Goal: Information Seeking & Learning: Learn about a topic

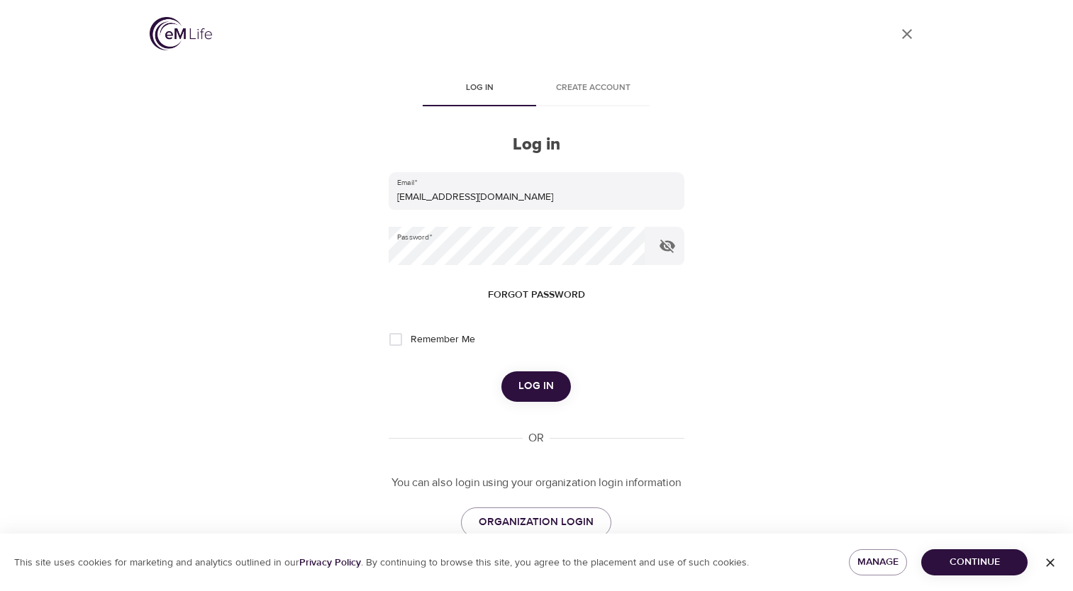
scroll to position [31, 0]
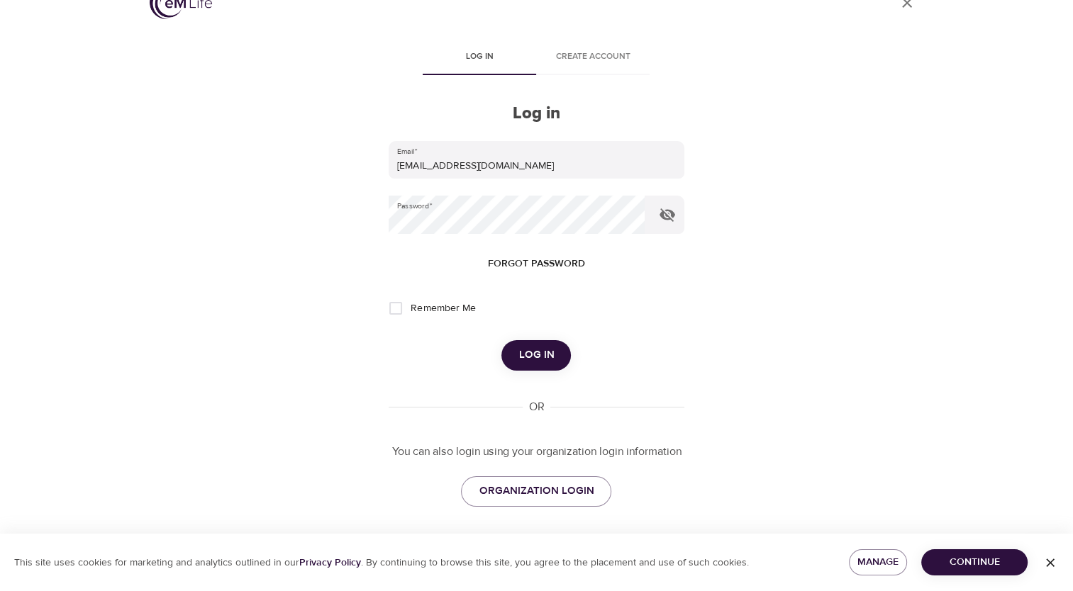
click at [396, 306] on input "Remember Me" at bounding box center [396, 309] width 30 height 30
checkbox input "true"
click at [520, 350] on span "Log in" at bounding box center [535, 355] width 35 height 18
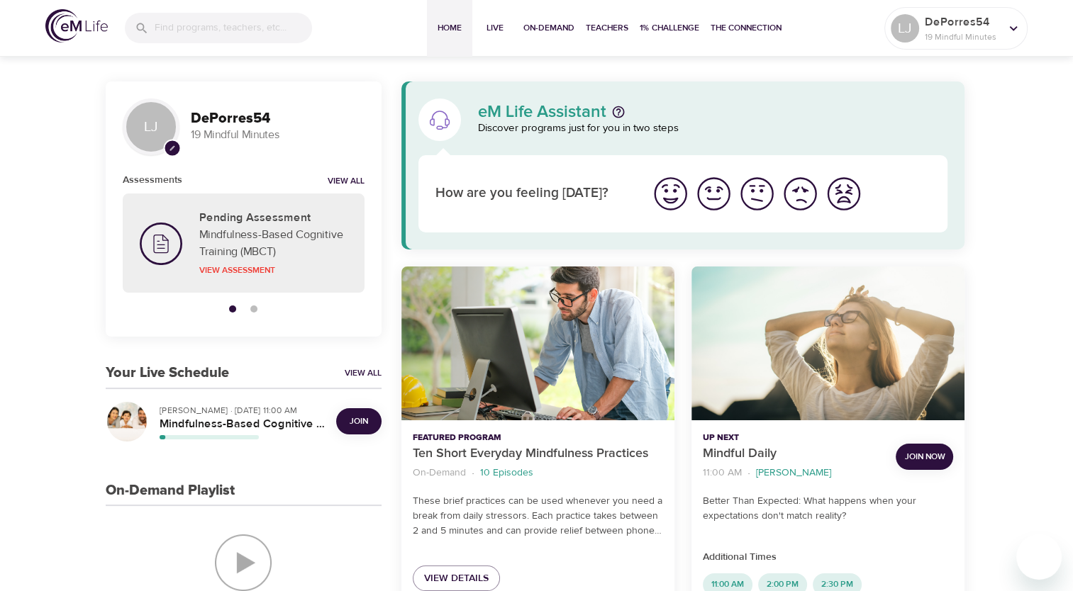
click at [675, 205] on img "I'm feeling great" at bounding box center [670, 193] width 39 height 39
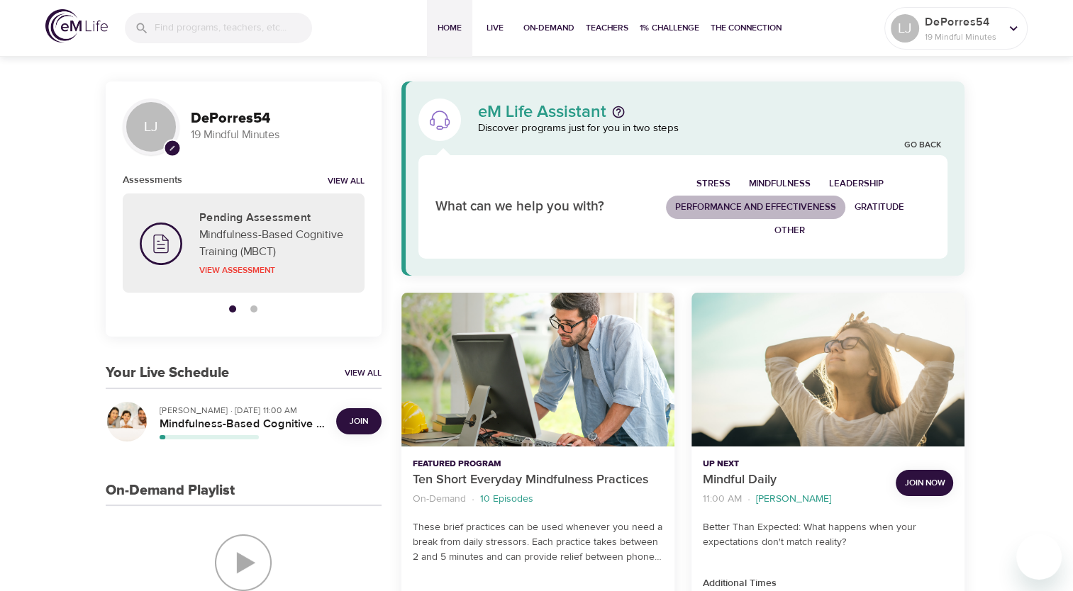
click at [758, 203] on span "Performance and Effectiveness" at bounding box center [755, 207] width 161 height 16
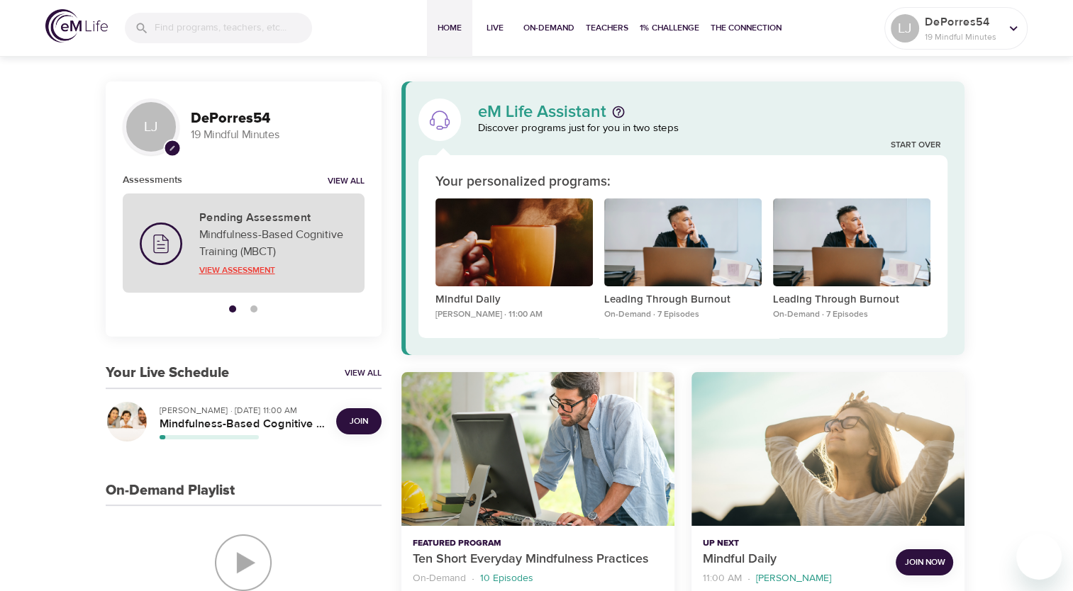
click at [233, 270] on p "View Assessment" at bounding box center [273, 270] width 148 height 13
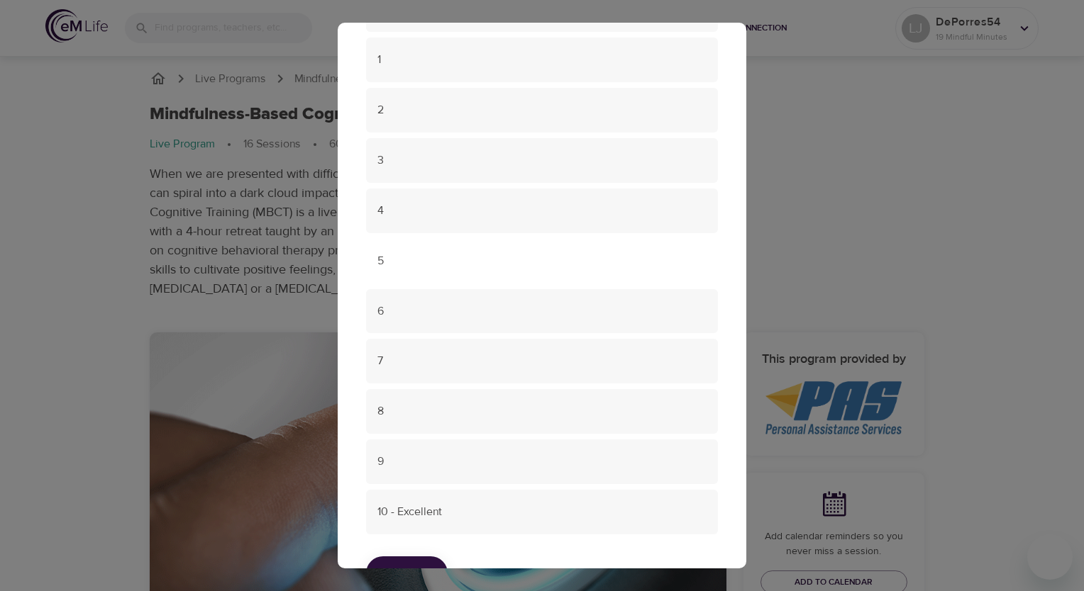
scroll to position [312, 0]
click at [460, 317] on span "7" at bounding box center [541, 312] width 329 height 16
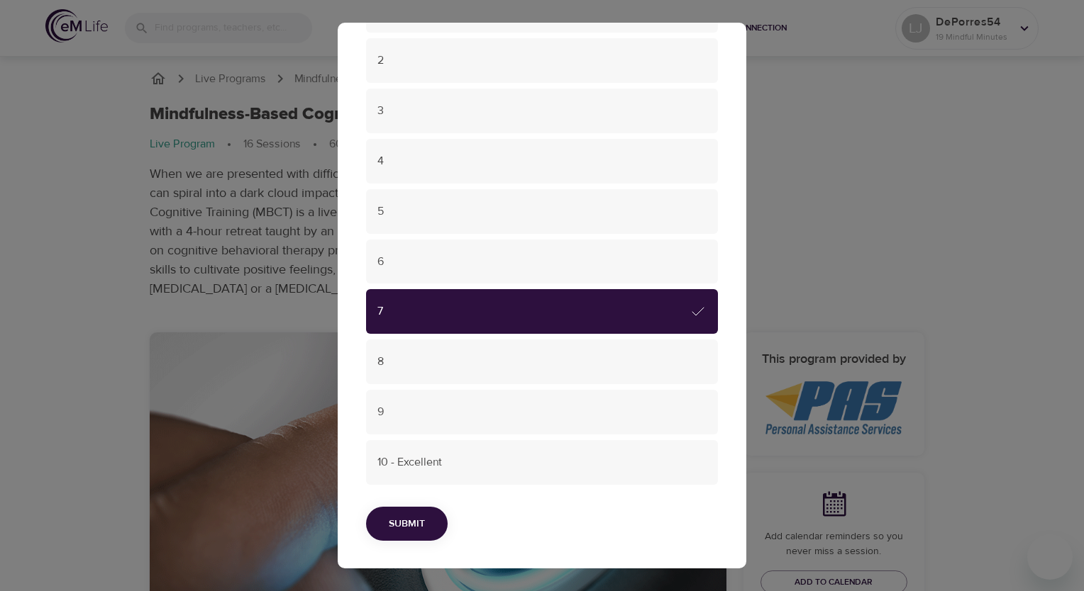
click at [395, 520] on span "Submit" at bounding box center [407, 525] width 36 height 18
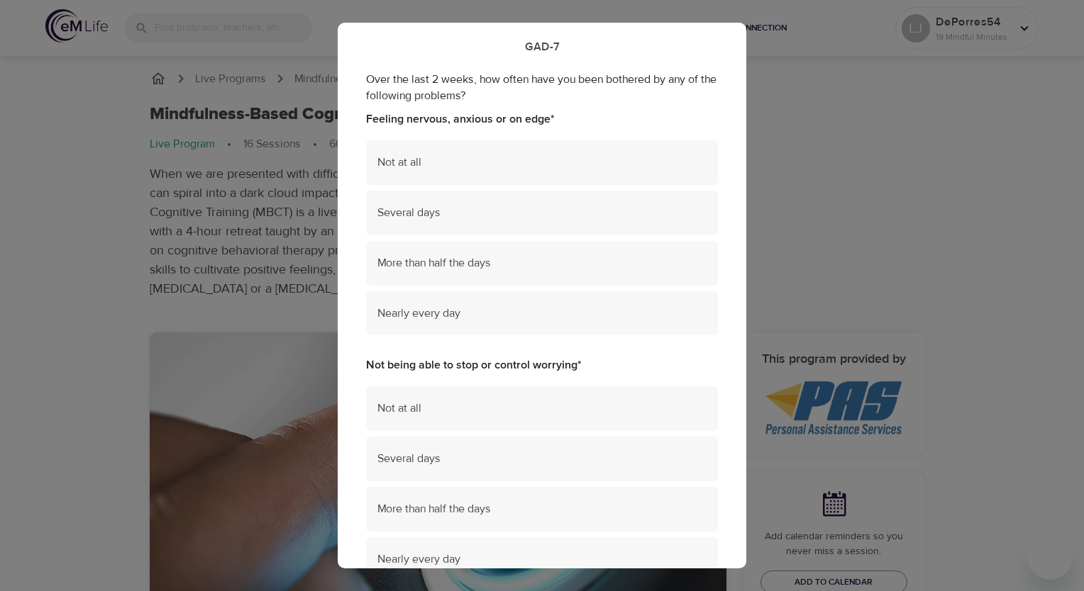
scroll to position [0, 0]
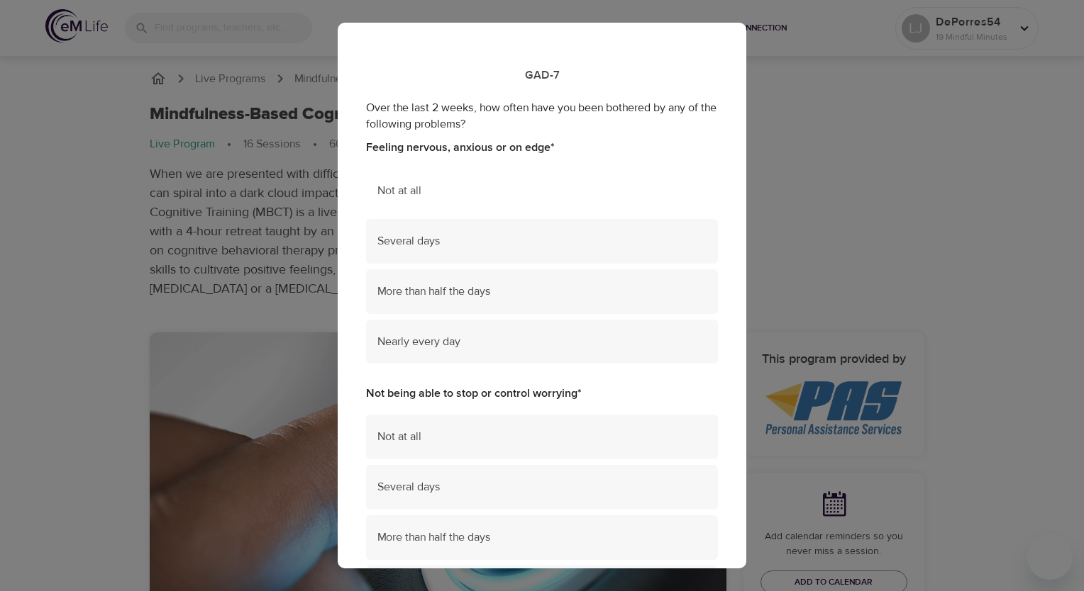
click at [462, 206] on div "Not at all" at bounding box center [542, 191] width 352 height 45
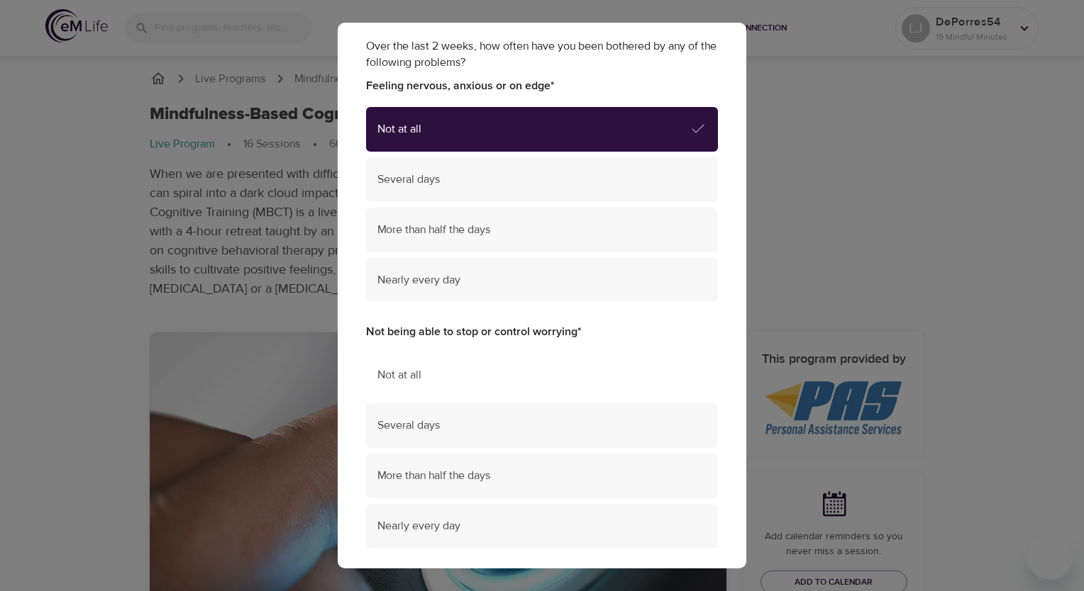
scroll to position [142, 0]
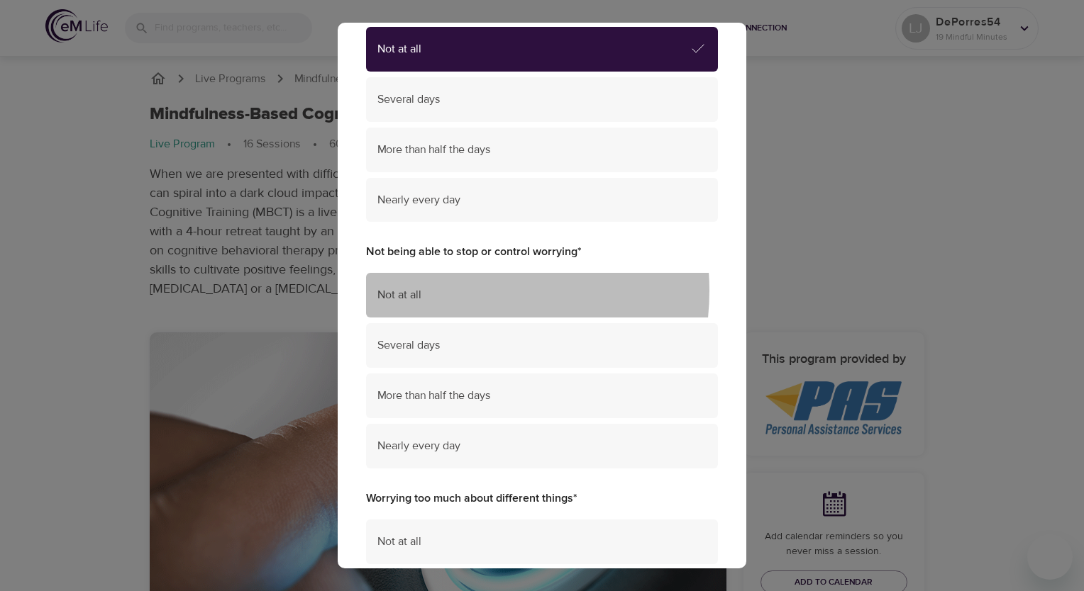
click at [444, 291] on span "Not at all" at bounding box center [541, 295] width 329 height 16
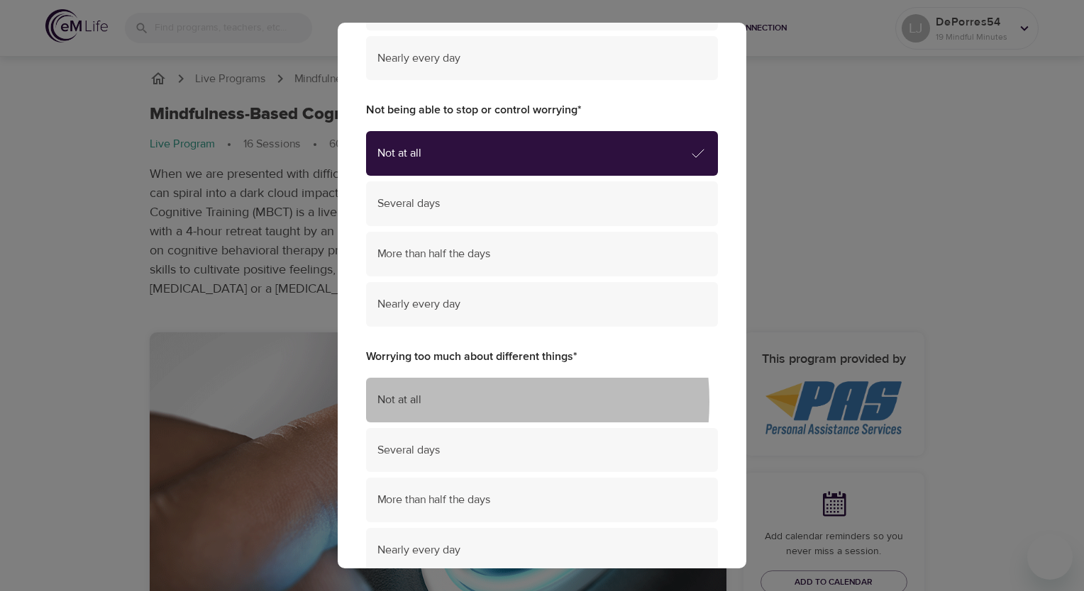
click at [443, 402] on span "Not at all" at bounding box center [541, 400] width 329 height 16
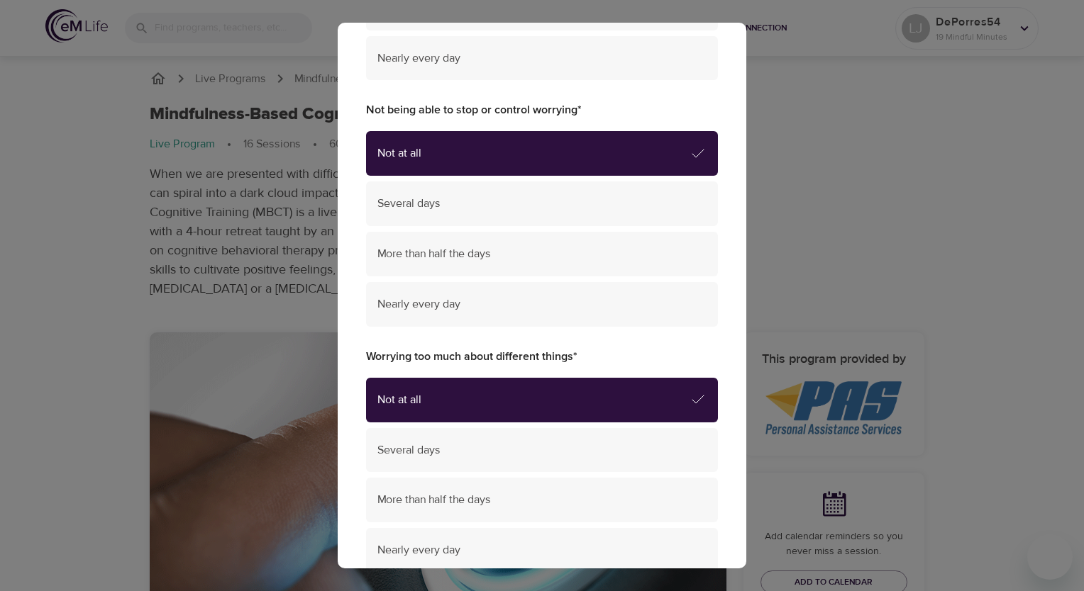
scroll to position [496, 0]
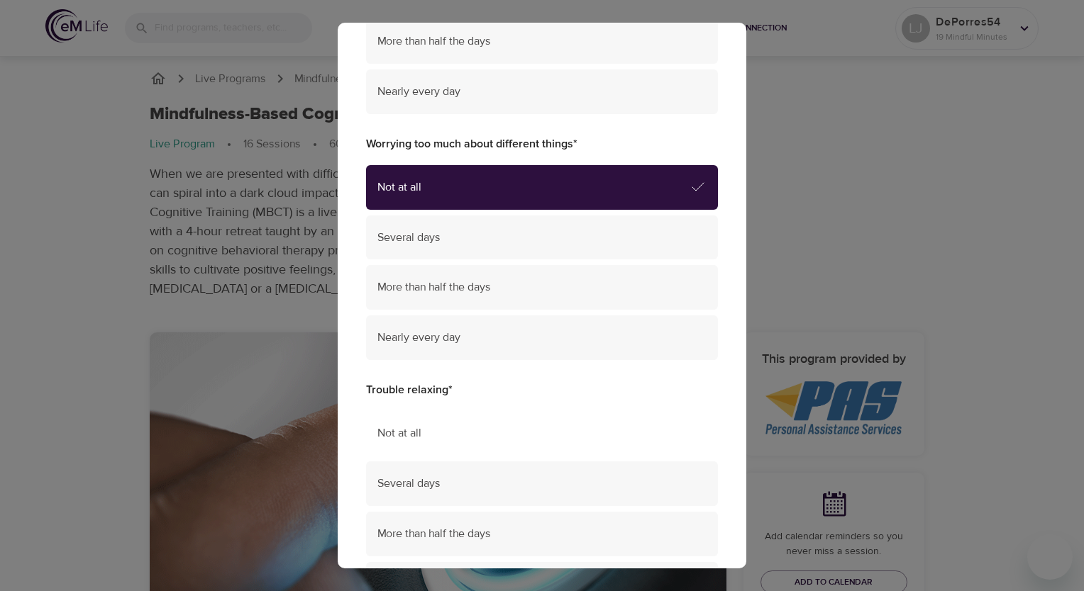
click at [443, 428] on span "Not at all" at bounding box center [541, 433] width 329 height 16
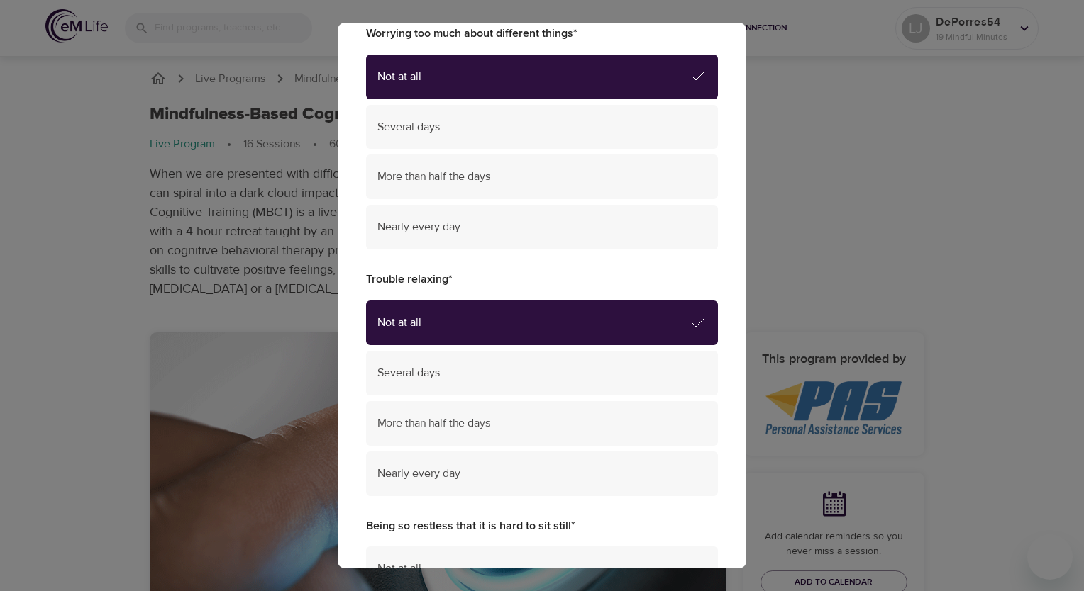
scroll to position [709, 0]
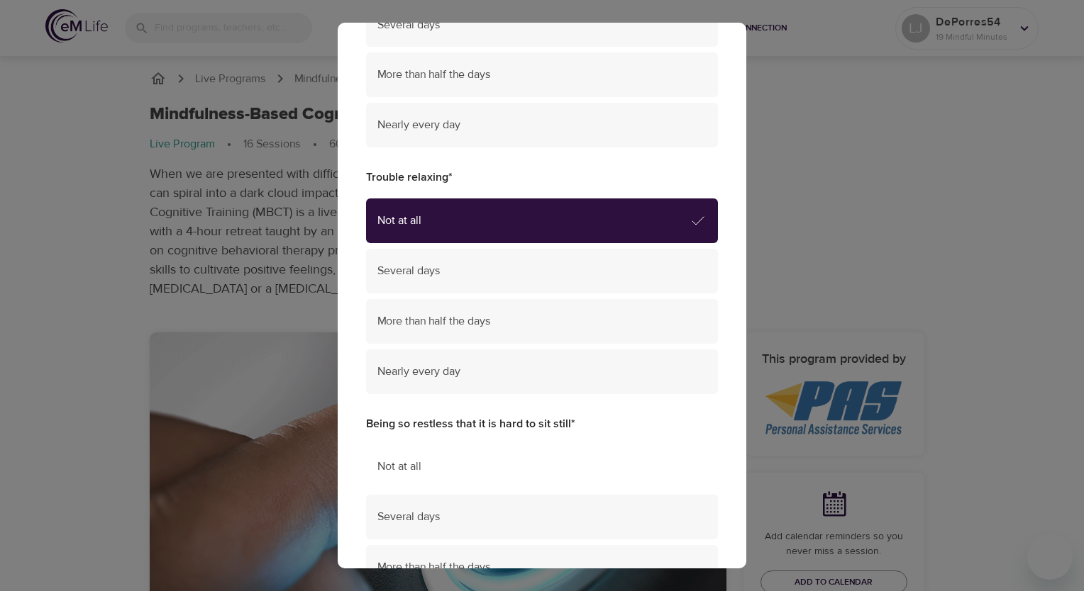
click at [447, 465] on span "Not at all" at bounding box center [541, 467] width 329 height 16
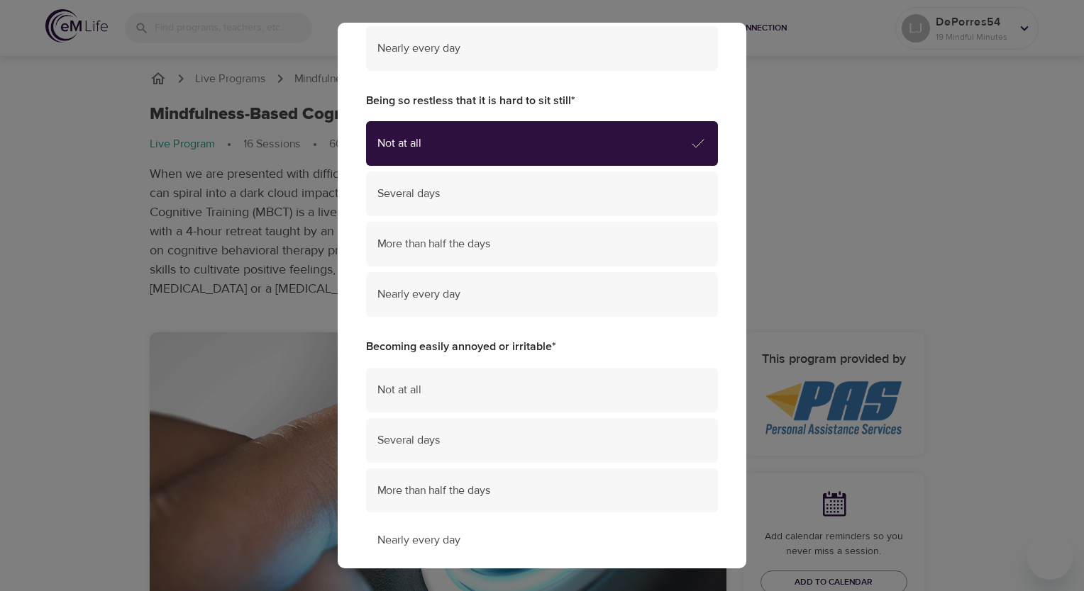
scroll to position [1135, 0]
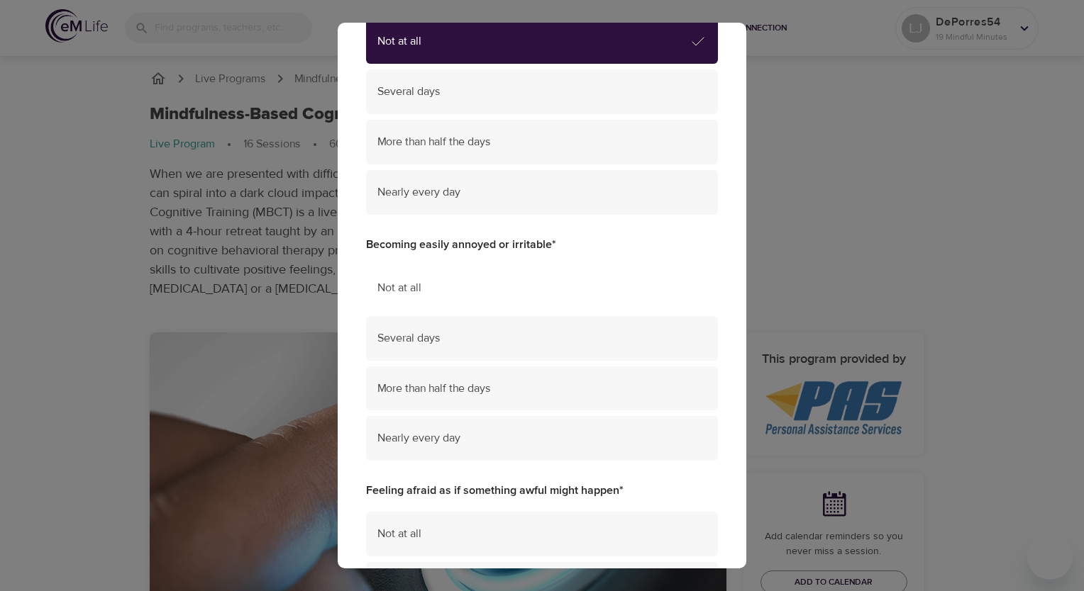
click at [438, 284] on span "Not at all" at bounding box center [541, 288] width 329 height 16
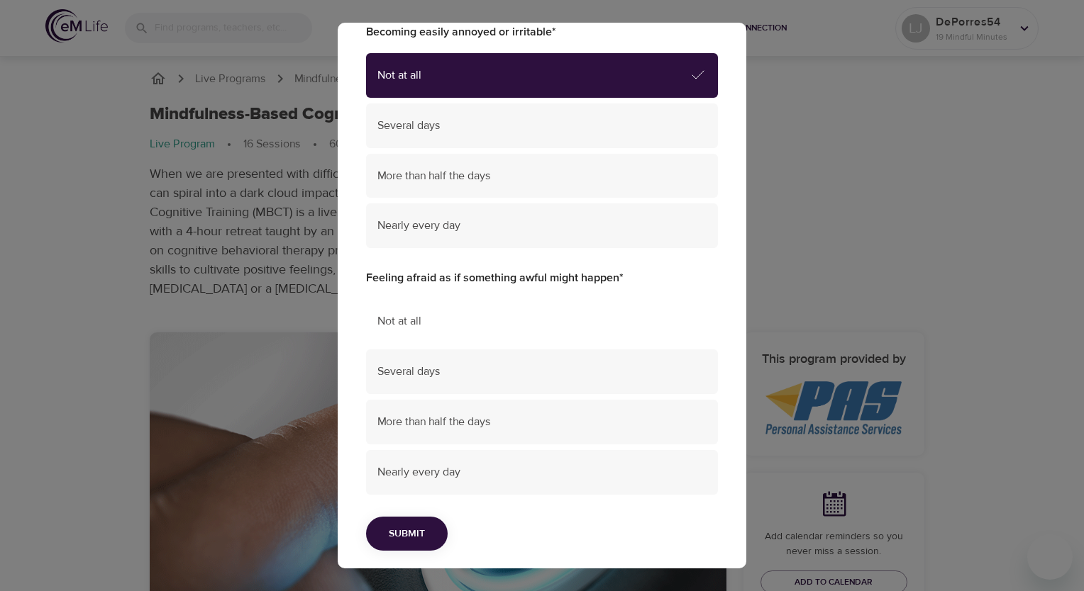
click at [442, 311] on div "Not at all" at bounding box center [542, 321] width 352 height 45
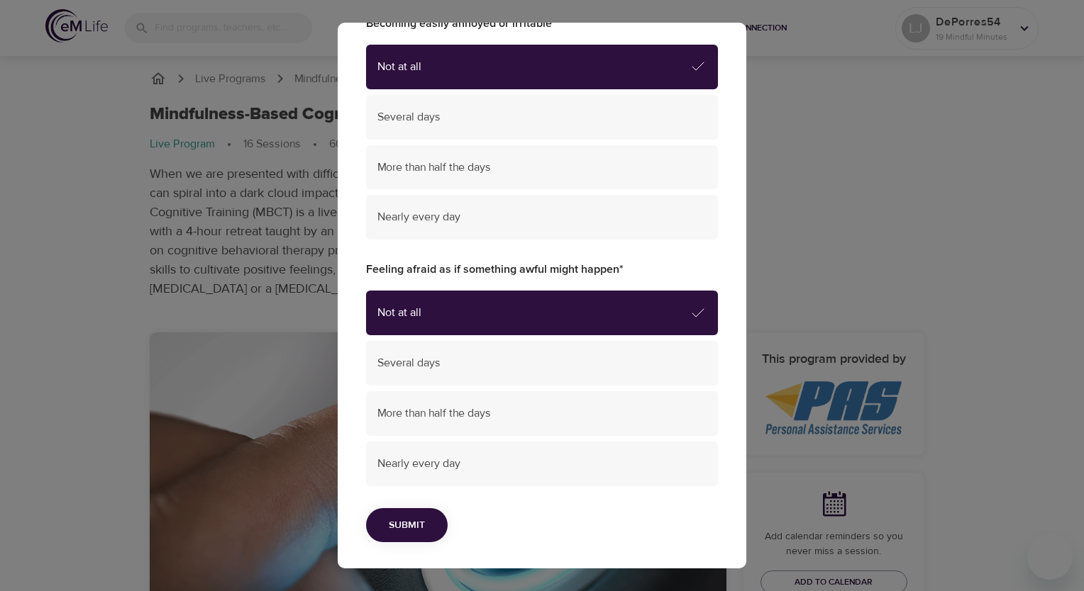
scroll to position [1358, 0]
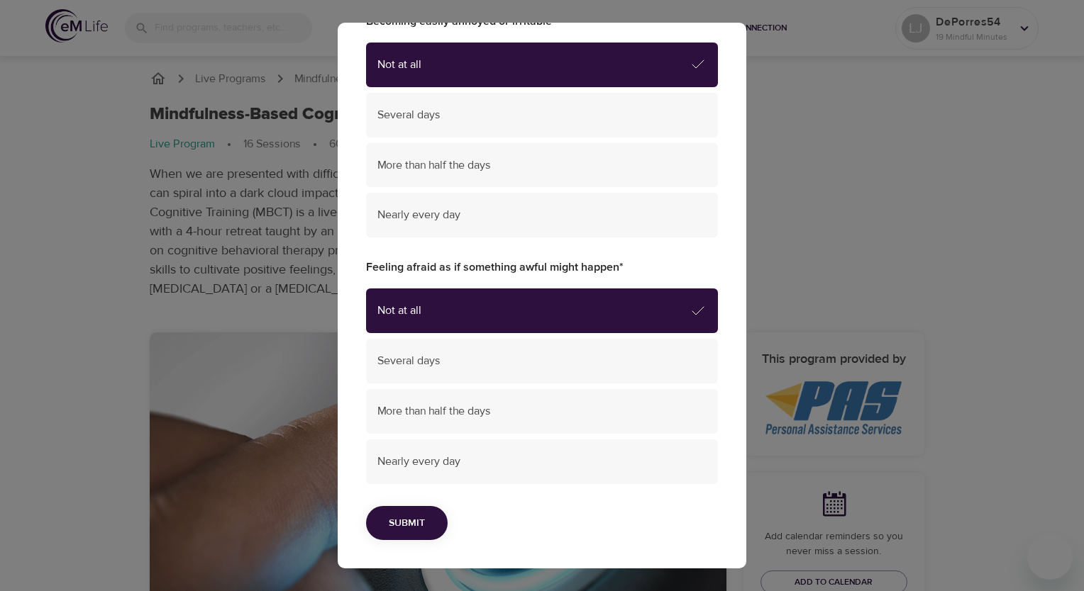
click at [428, 529] on button "Submit" at bounding box center [407, 523] width 82 height 35
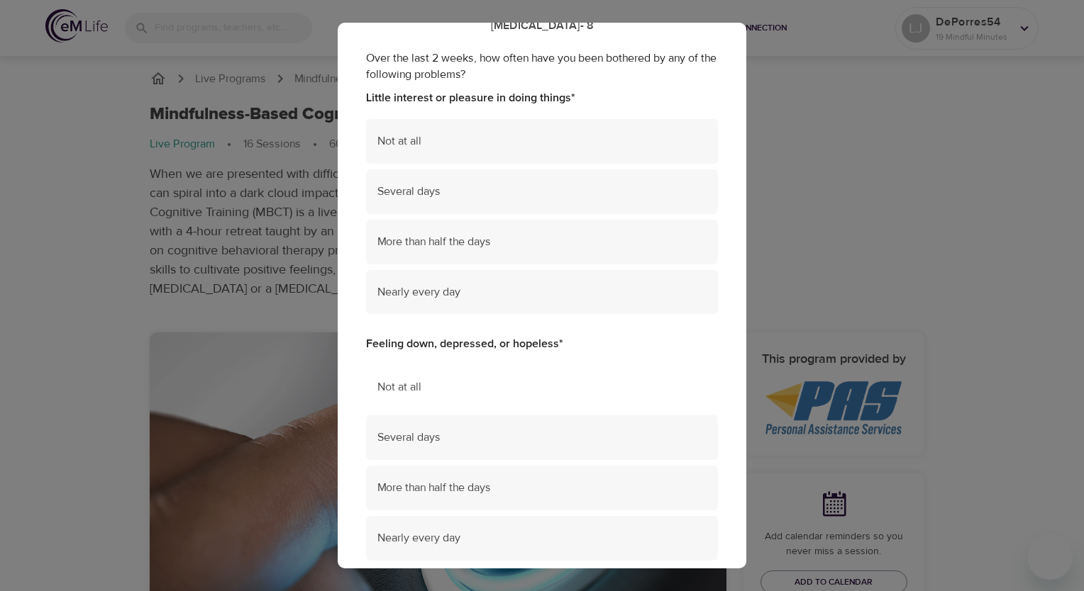
scroll to position [0, 0]
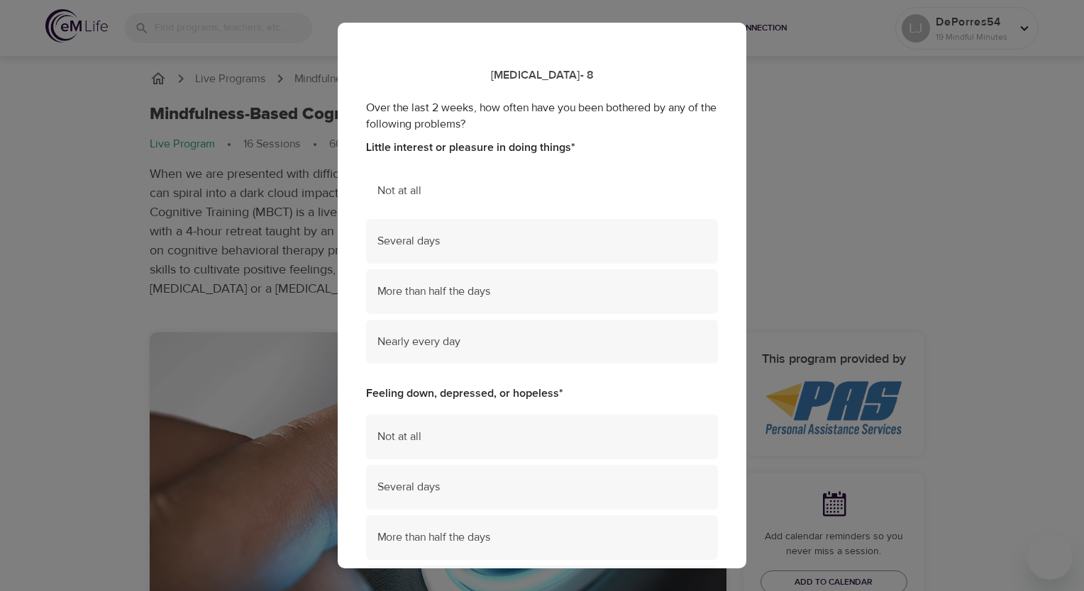
click at [499, 194] on span "Not at all" at bounding box center [541, 191] width 329 height 16
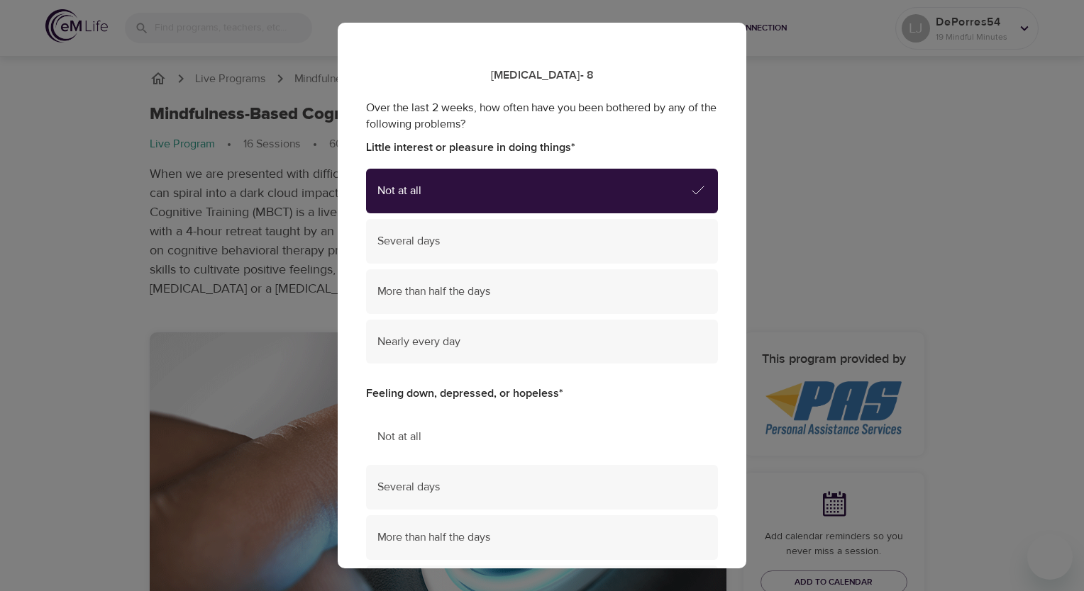
click at [468, 442] on span "Not at all" at bounding box center [541, 437] width 329 height 16
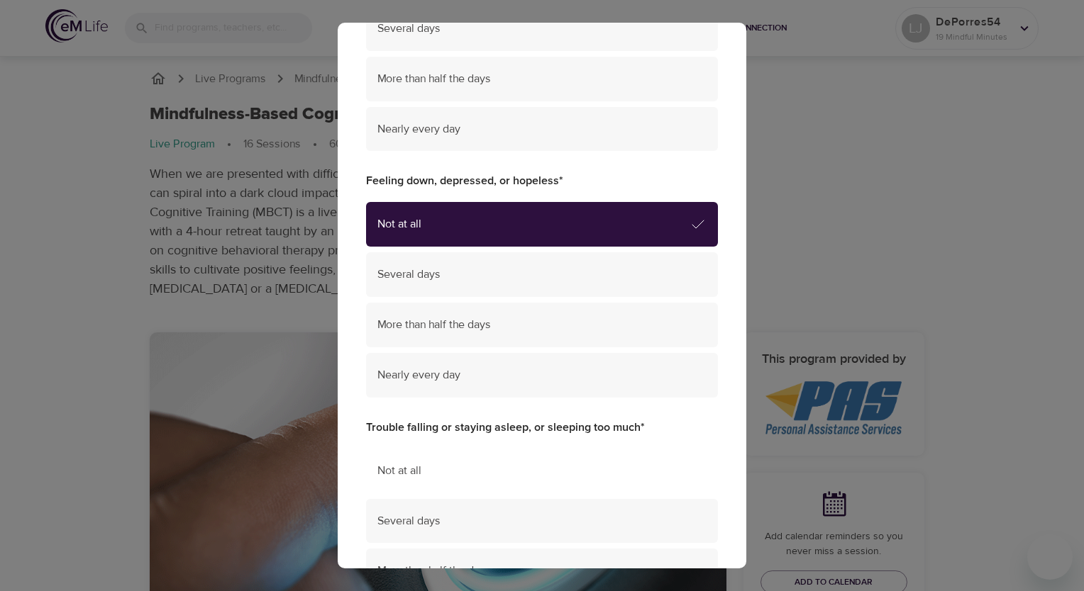
click at [465, 469] on span "Not at all" at bounding box center [541, 471] width 329 height 16
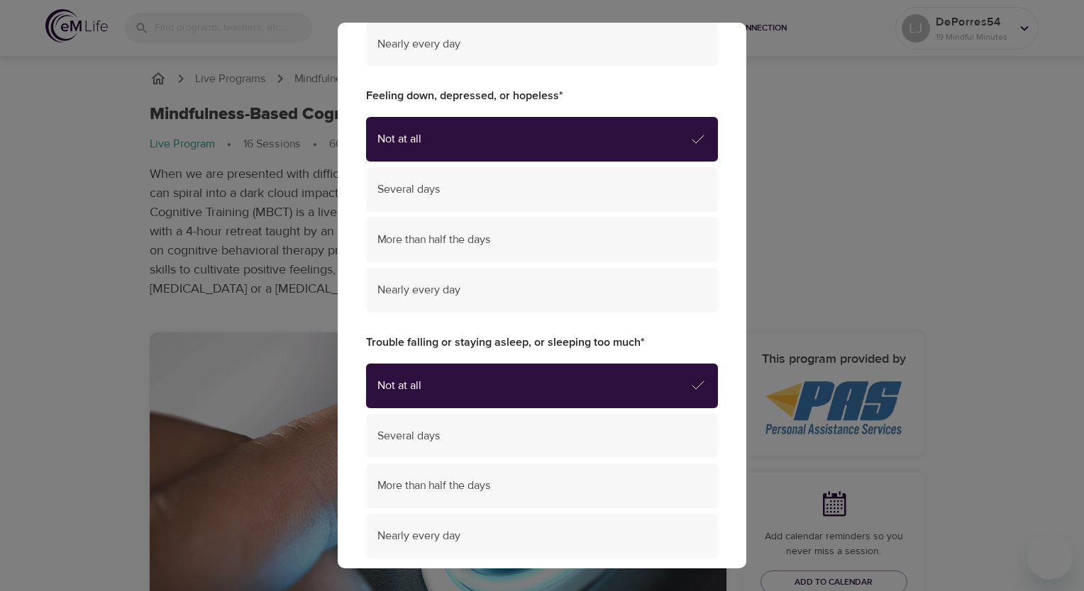
scroll to position [425, 0]
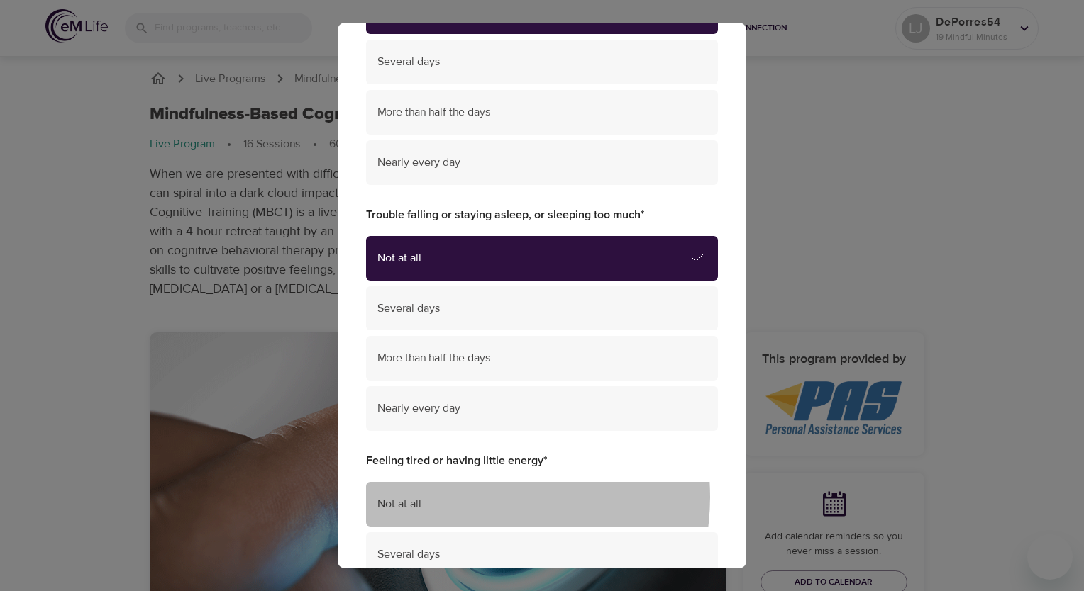
click at [469, 497] on span "Not at all" at bounding box center [541, 504] width 329 height 16
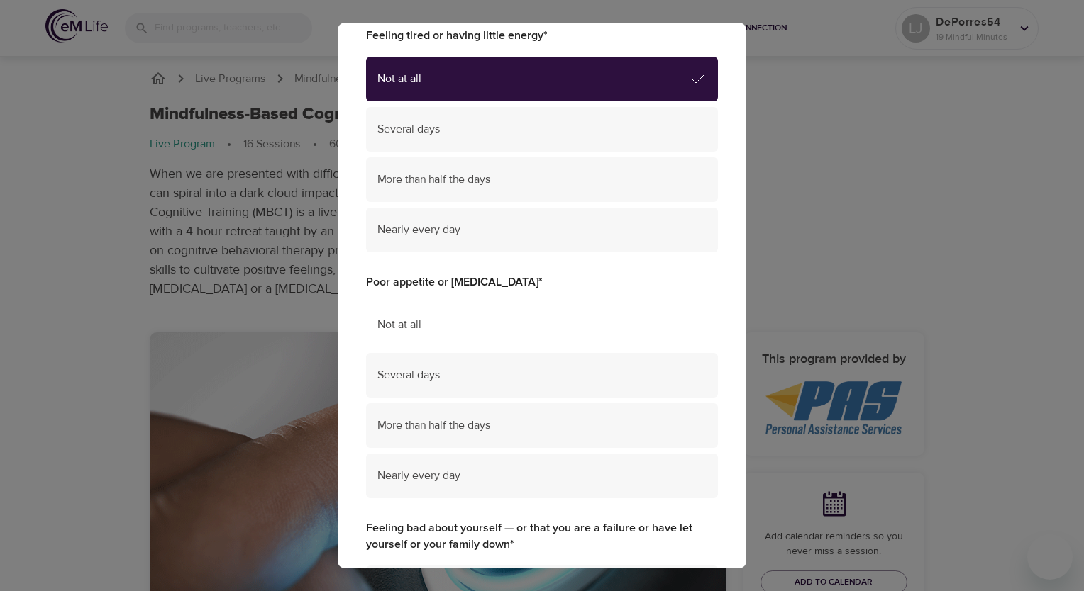
click at [460, 330] on span "Not at all" at bounding box center [541, 325] width 329 height 16
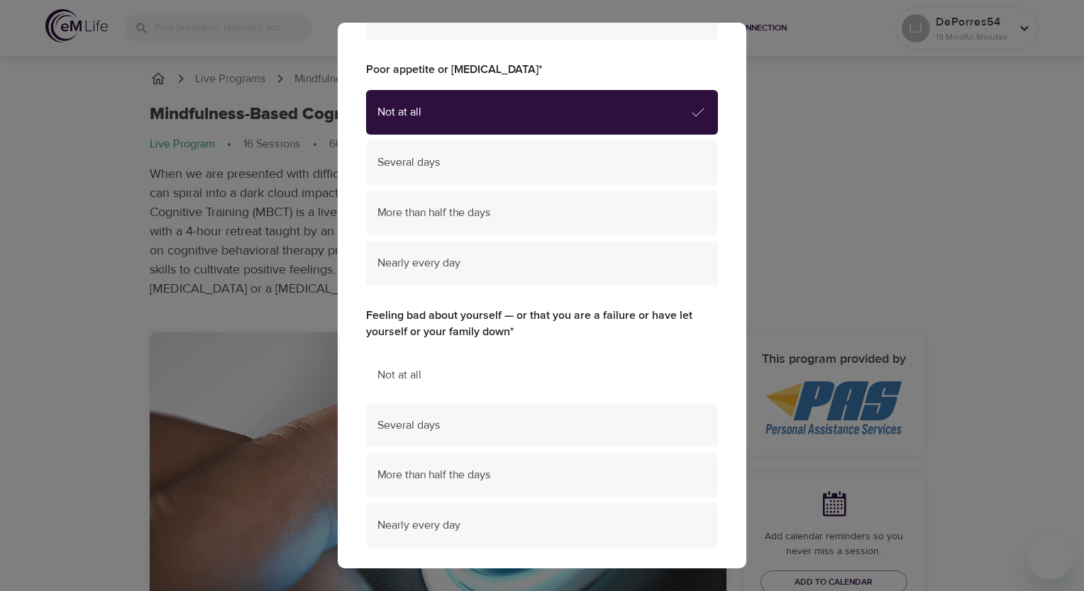
click at [461, 382] on span "Not at all" at bounding box center [541, 375] width 329 height 16
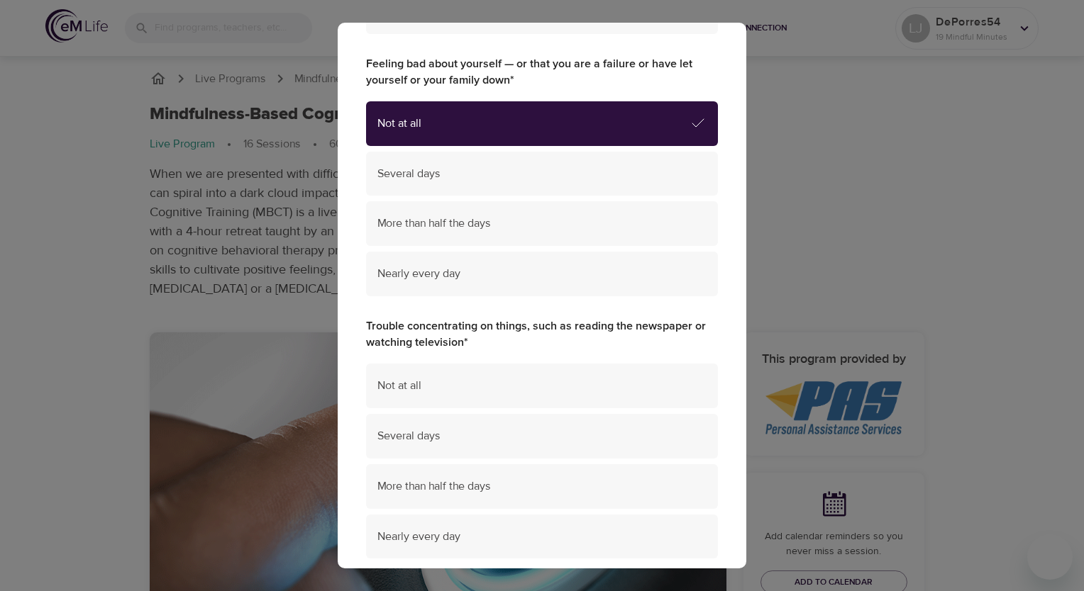
scroll to position [1347, 0]
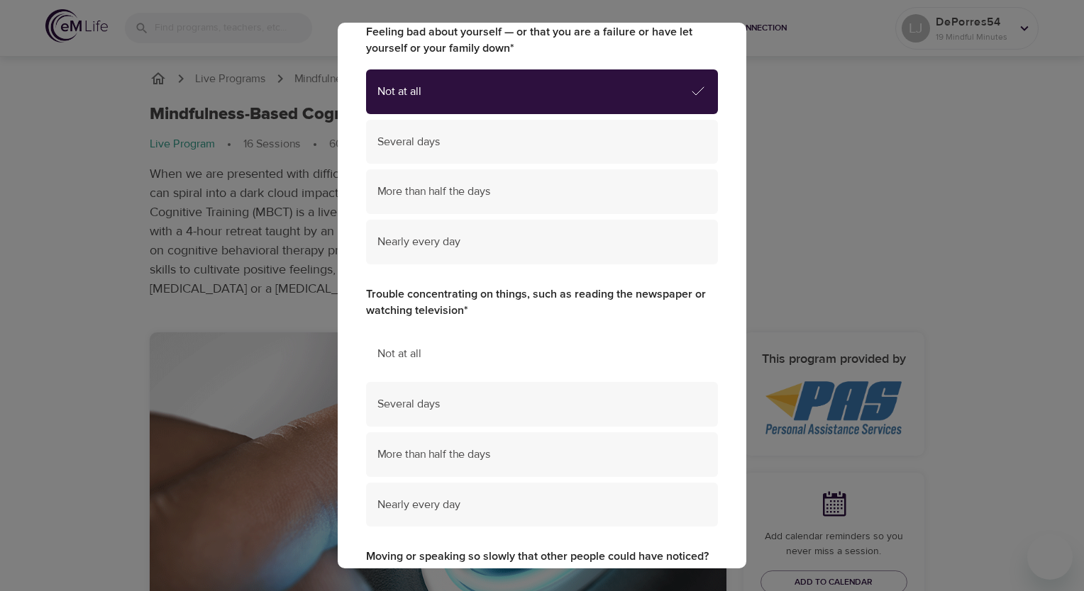
click at [464, 356] on span "Not at all" at bounding box center [541, 354] width 329 height 16
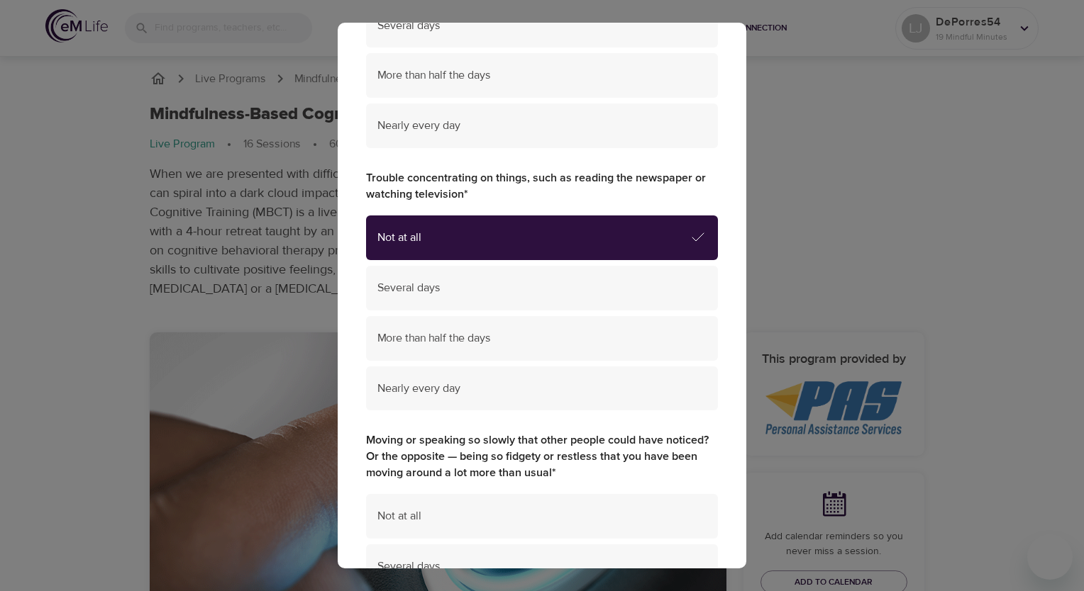
scroll to position [1631, 0]
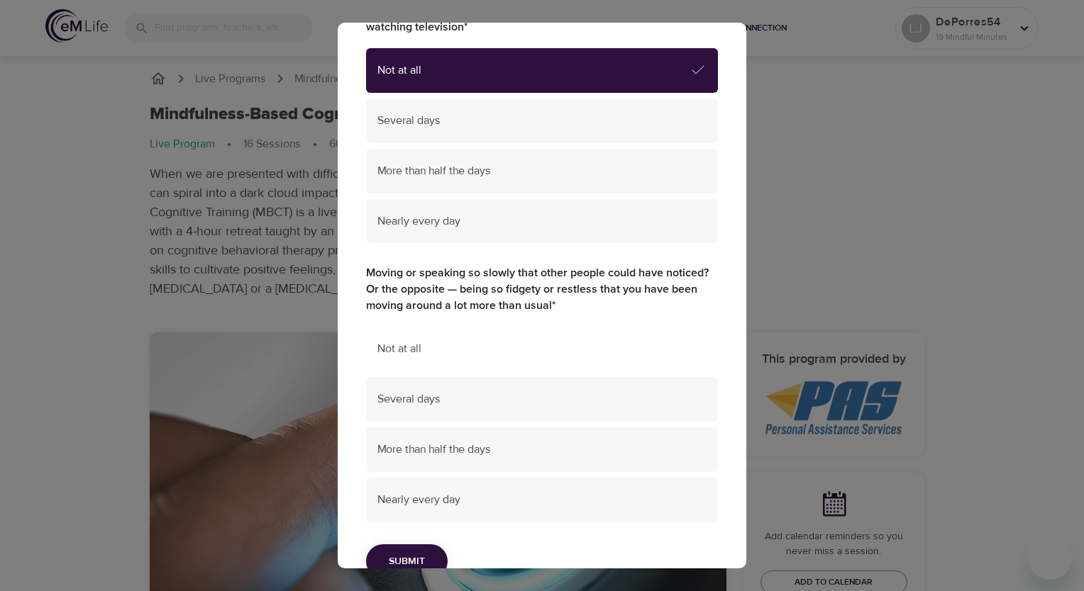
click at [474, 353] on span "Not at all" at bounding box center [541, 349] width 329 height 16
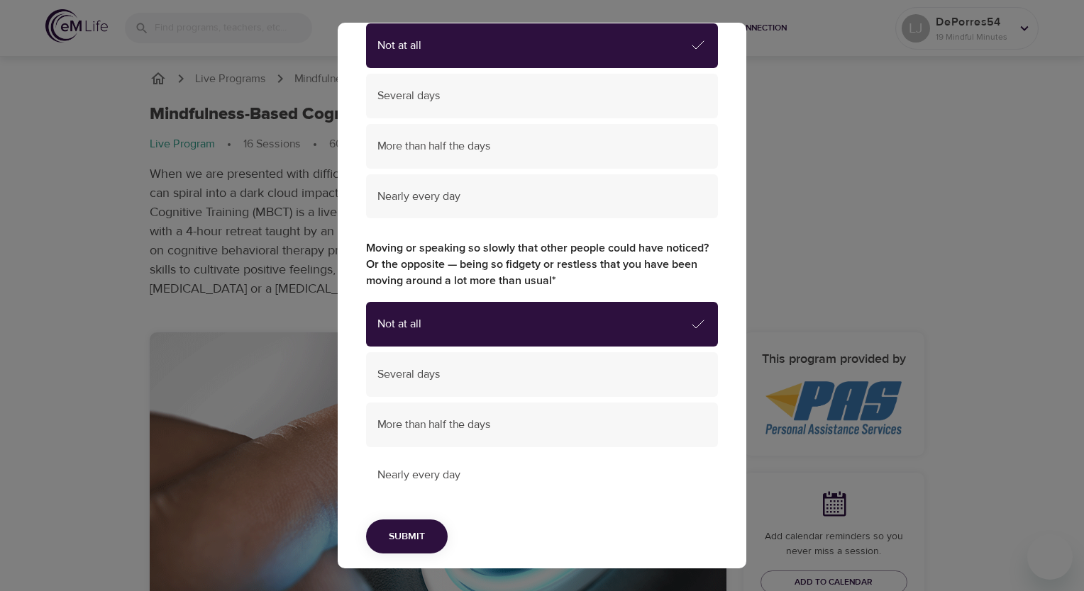
scroll to position [1669, 0]
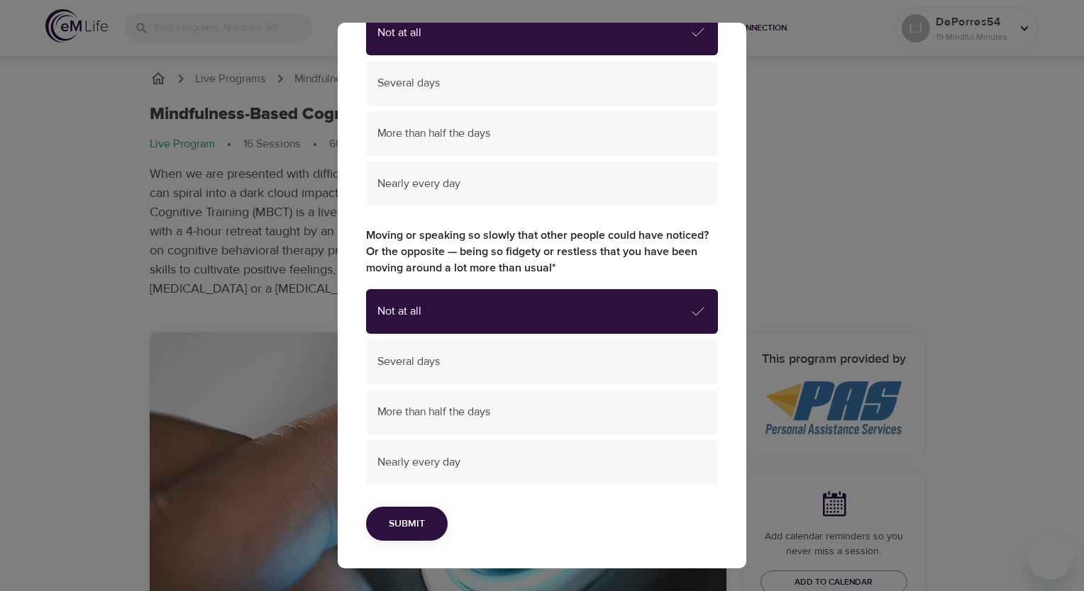
click at [407, 528] on span "Submit" at bounding box center [407, 525] width 36 height 18
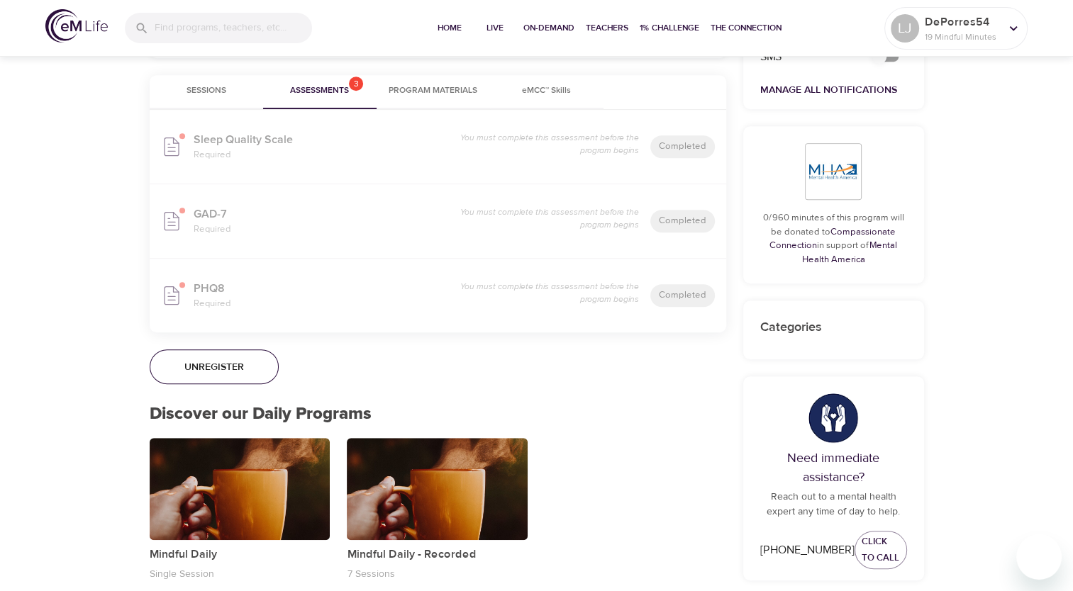
scroll to position [496, 0]
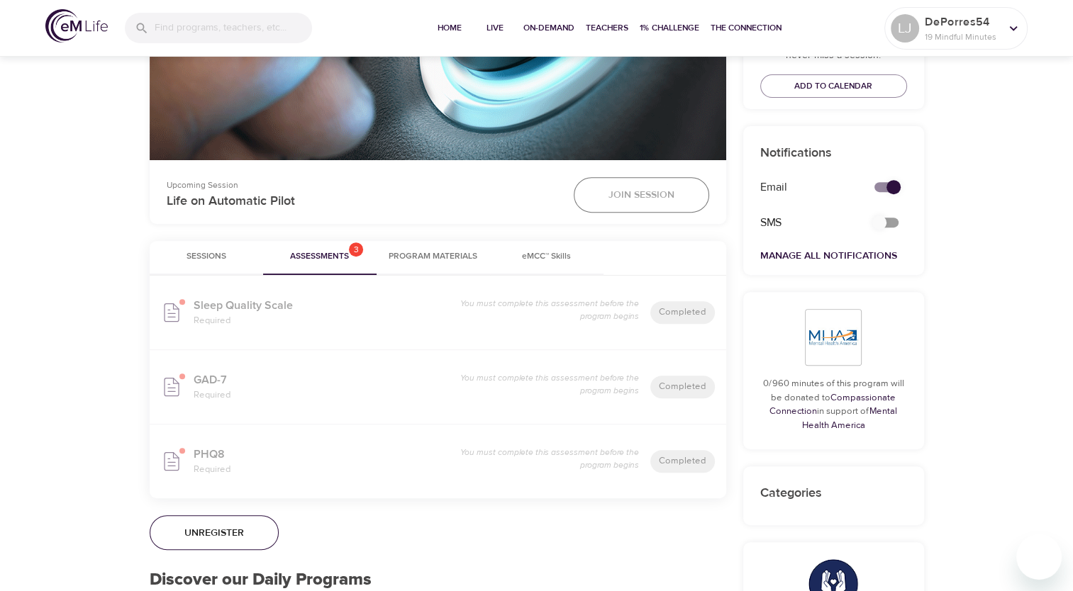
click at [210, 251] on span "Sessions" at bounding box center [206, 257] width 96 height 15
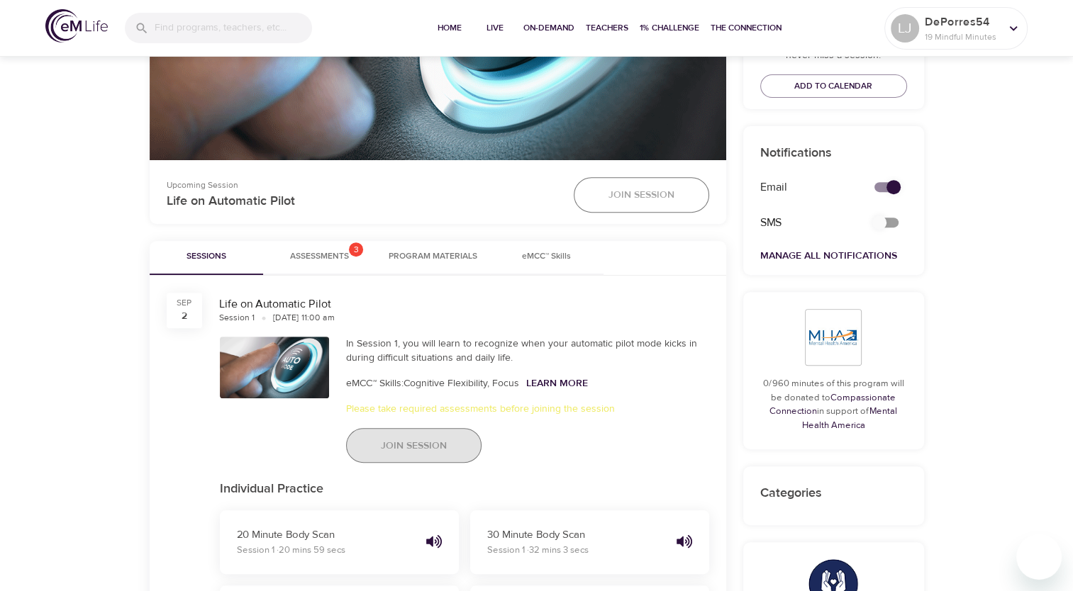
click at [377, 444] on button "Join Session" at bounding box center [413, 445] width 135 height 35
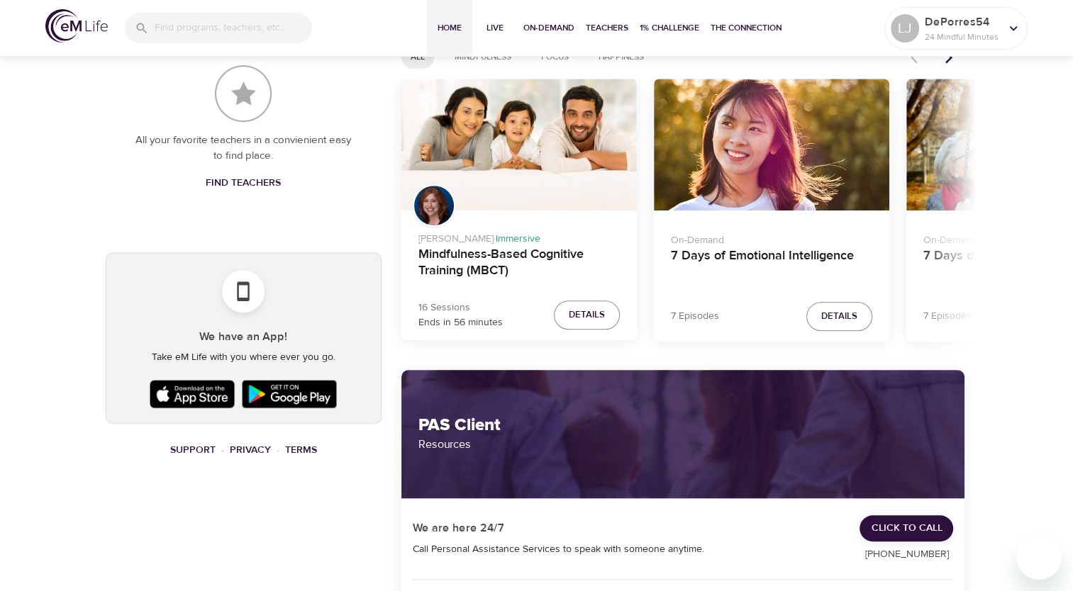
scroll to position [567, 0]
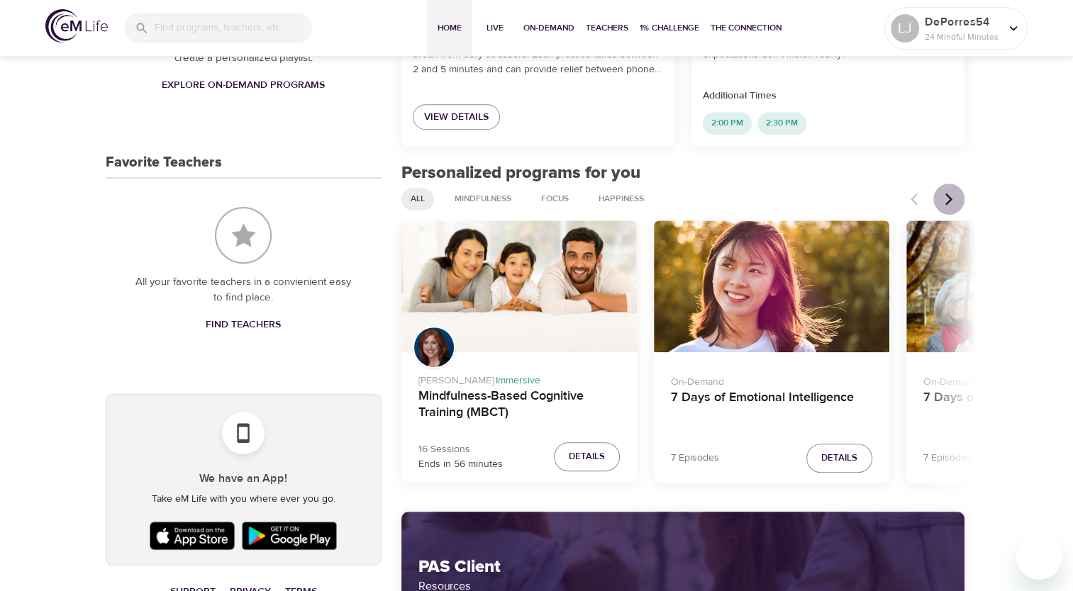
click at [953, 200] on icon "Next items" at bounding box center [949, 199] width 14 height 14
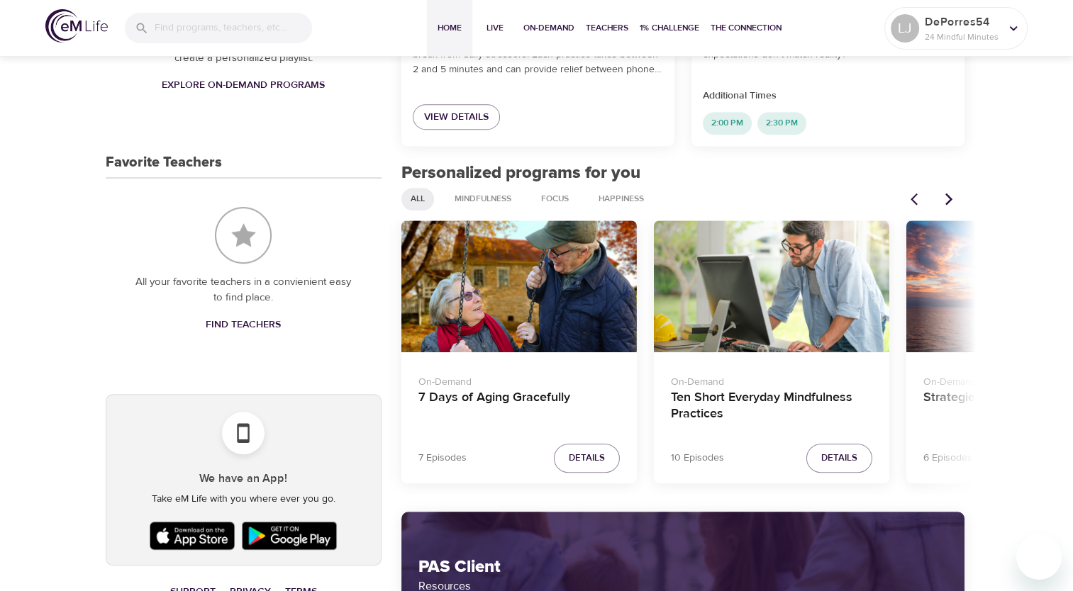
click at [953, 200] on icon "Next items" at bounding box center [949, 199] width 14 height 14
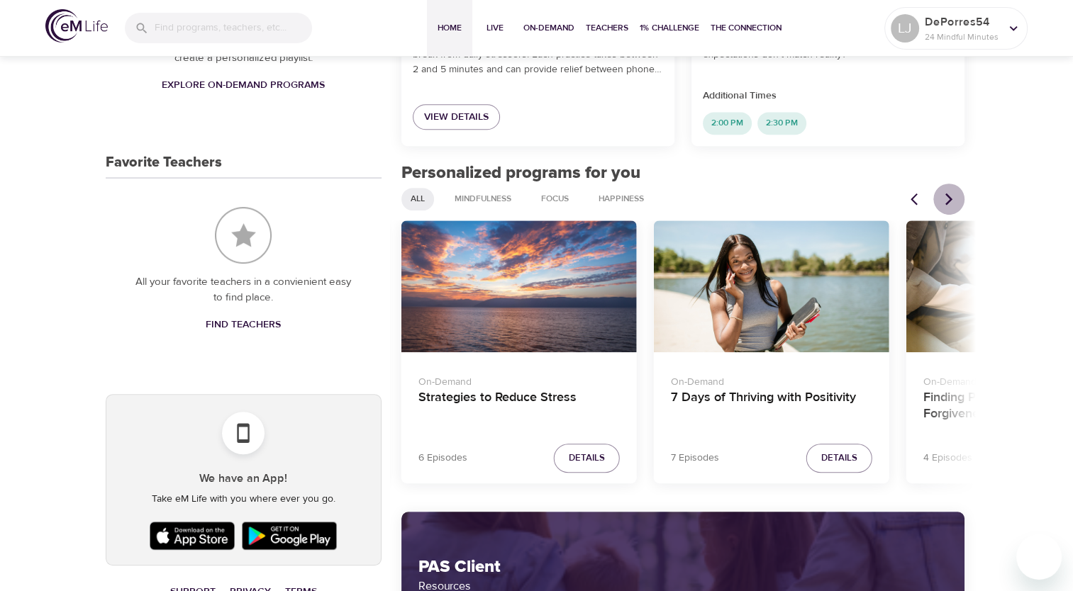
click at [953, 200] on icon "Next items" at bounding box center [949, 199] width 14 height 14
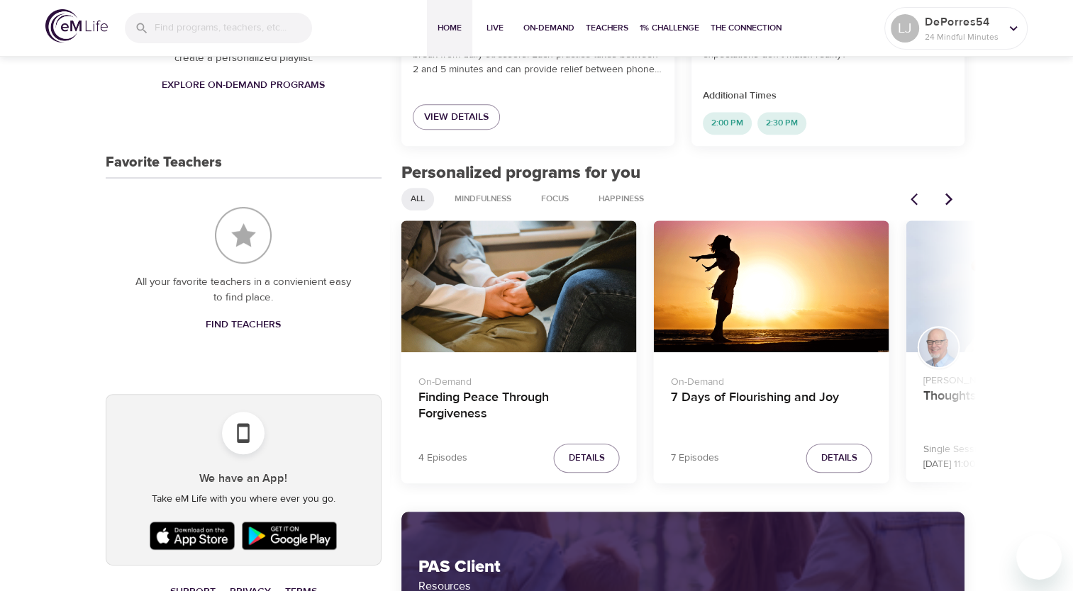
click at [953, 200] on icon "Next items" at bounding box center [949, 199] width 14 height 14
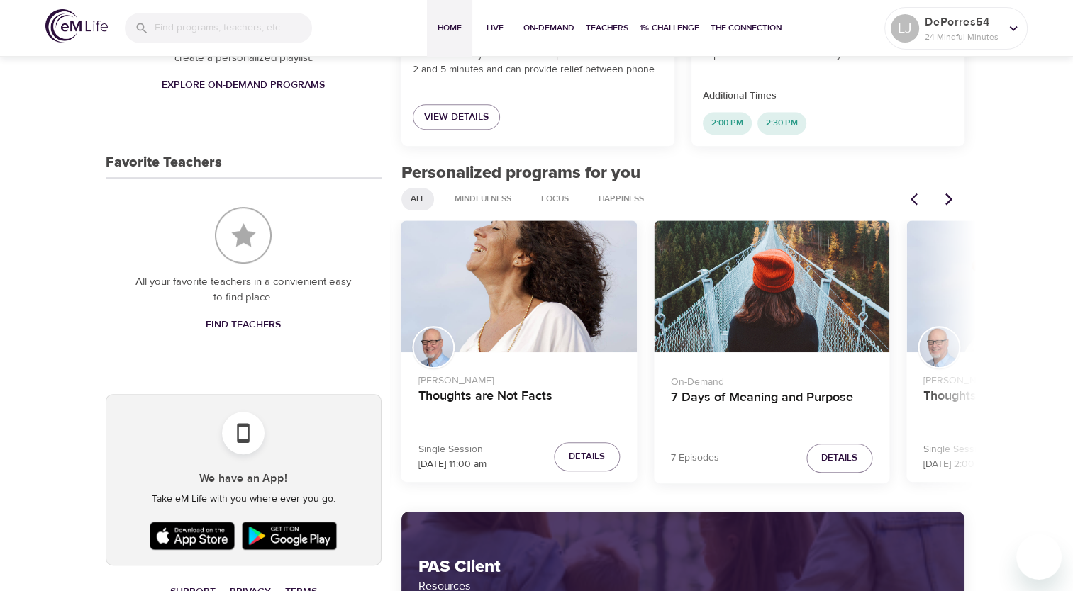
click at [953, 199] on icon "Next items" at bounding box center [949, 199] width 14 height 14
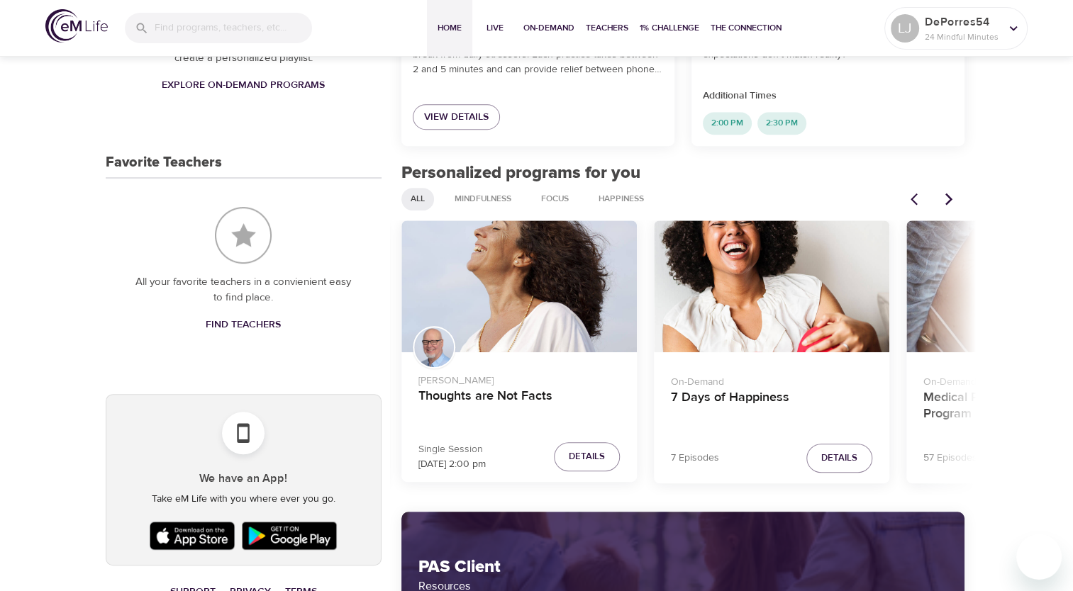
click at [953, 199] on icon "Next items" at bounding box center [949, 199] width 14 height 14
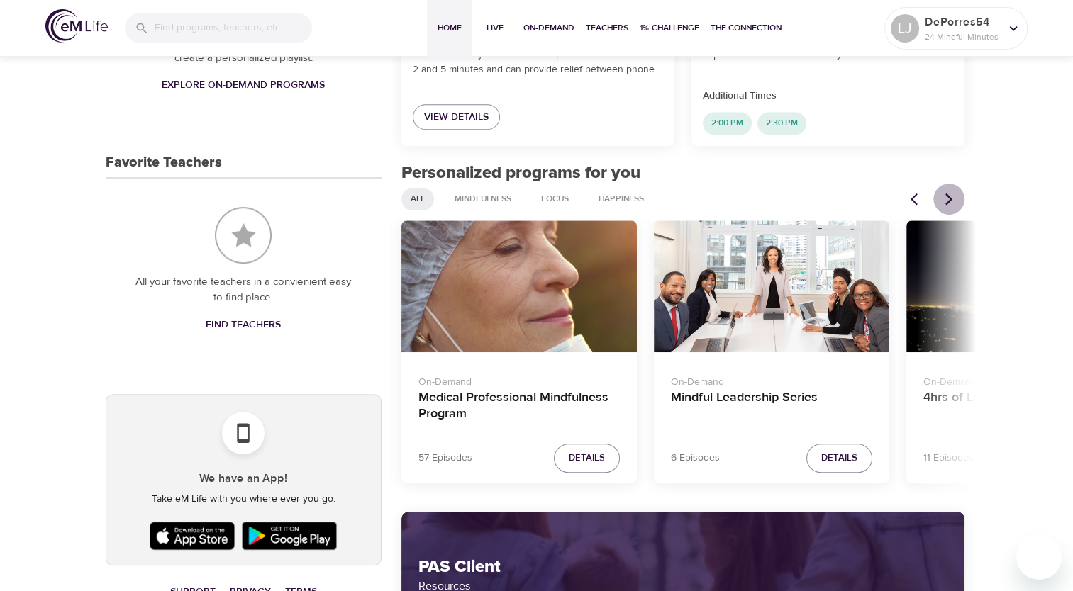
click at [953, 199] on icon "Next items" at bounding box center [949, 199] width 14 height 14
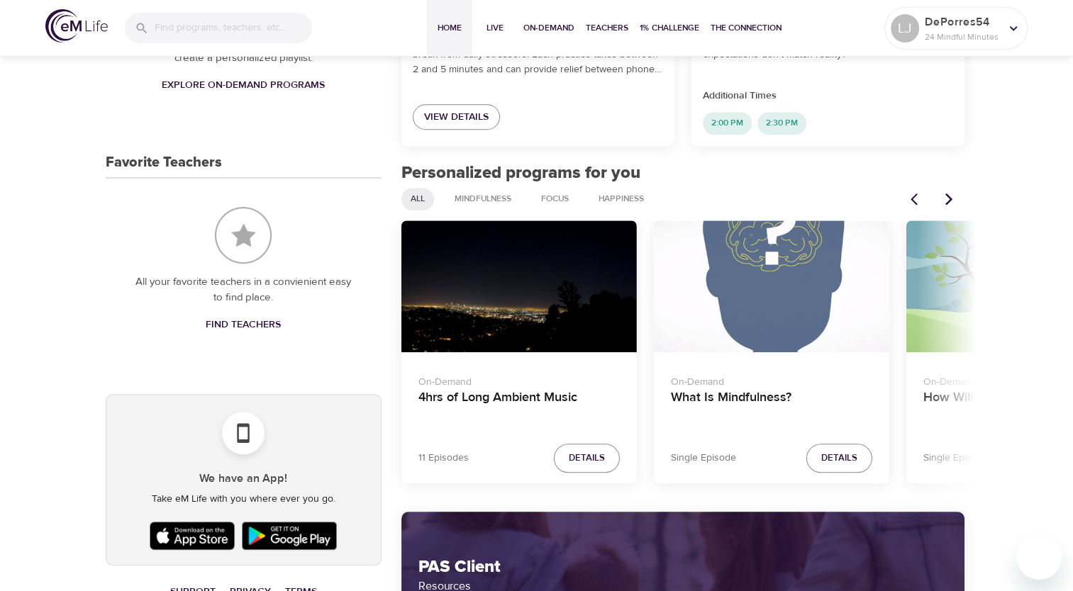
click at [780, 379] on p "On-Demand" at bounding box center [771, 379] width 201 height 21
click at [766, 404] on h4 "What Is Mindfulness?" at bounding box center [771, 407] width 201 height 34
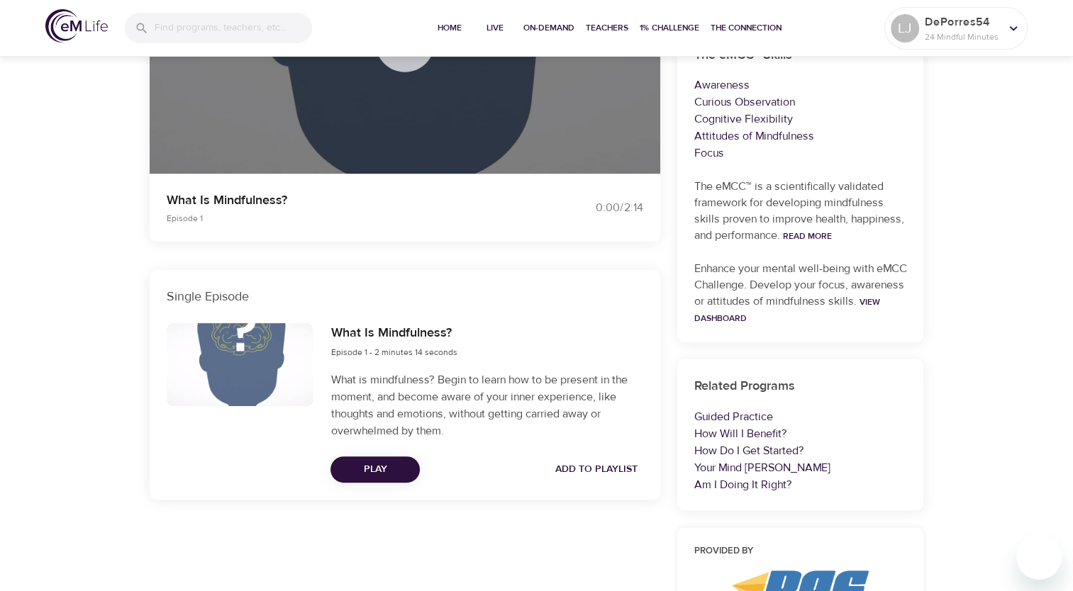
scroll to position [57, 0]
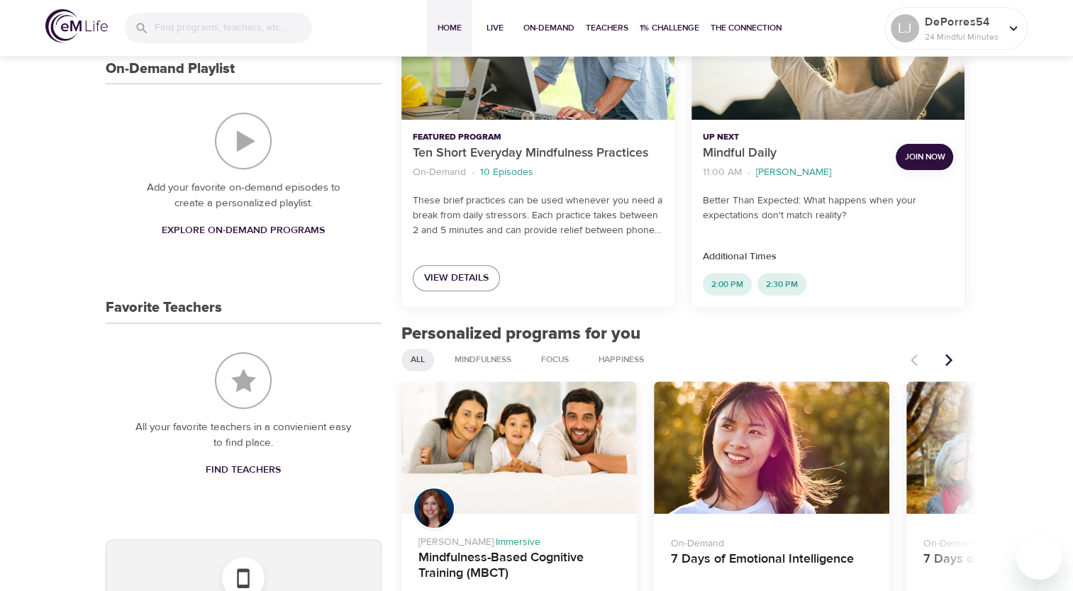
scroll to position [517, 0]
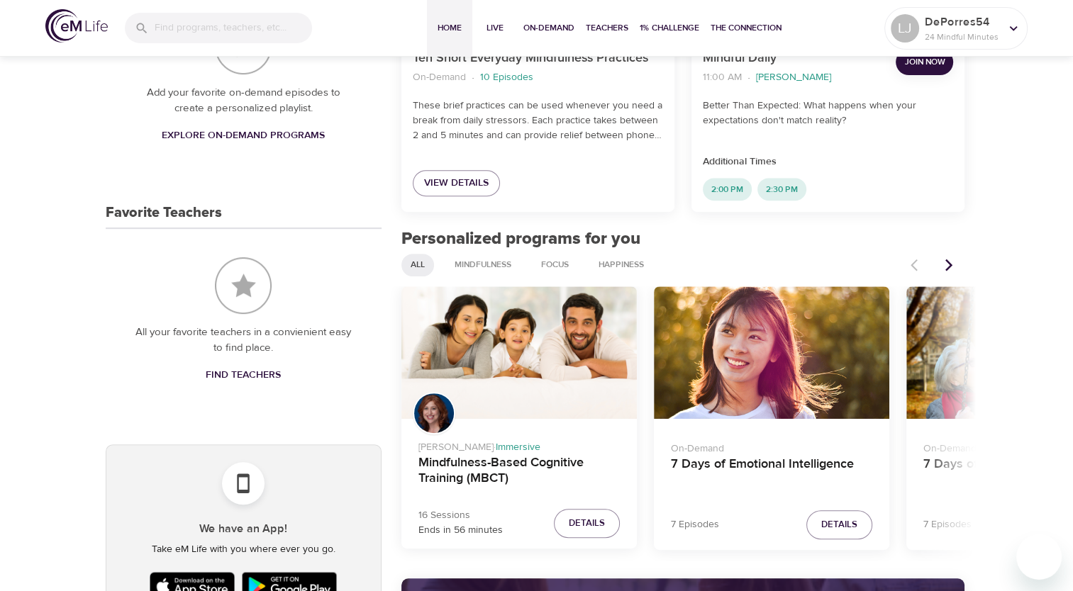
click at [952, 268] on icon "Next items" at bounding box center [949, 265] width 14 height 14
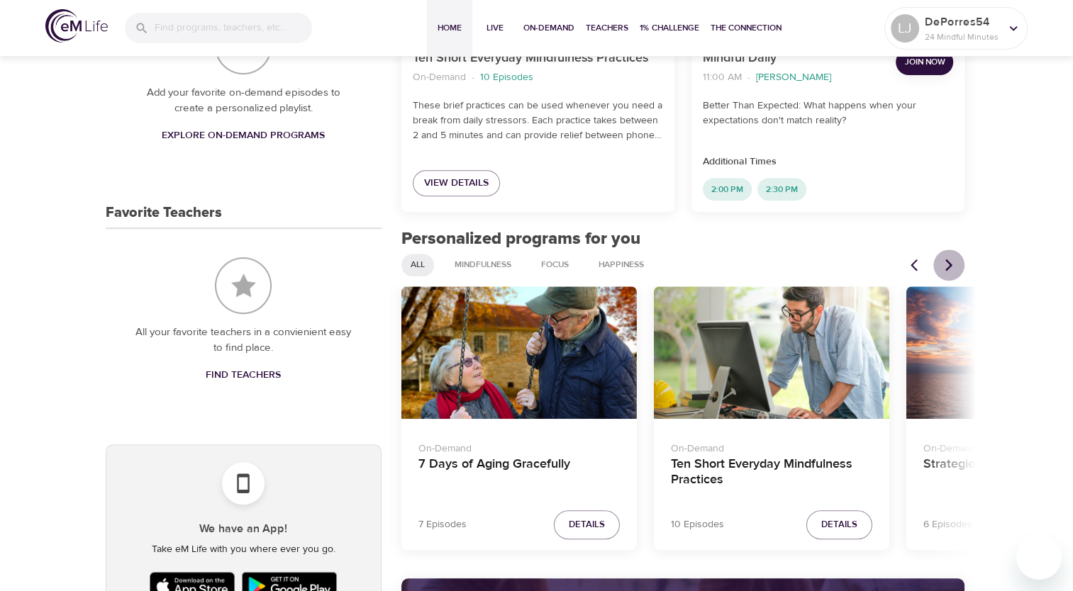
click at [952, 268] on icon "Next items" at bounding box center [949, 265] width 14 height 14
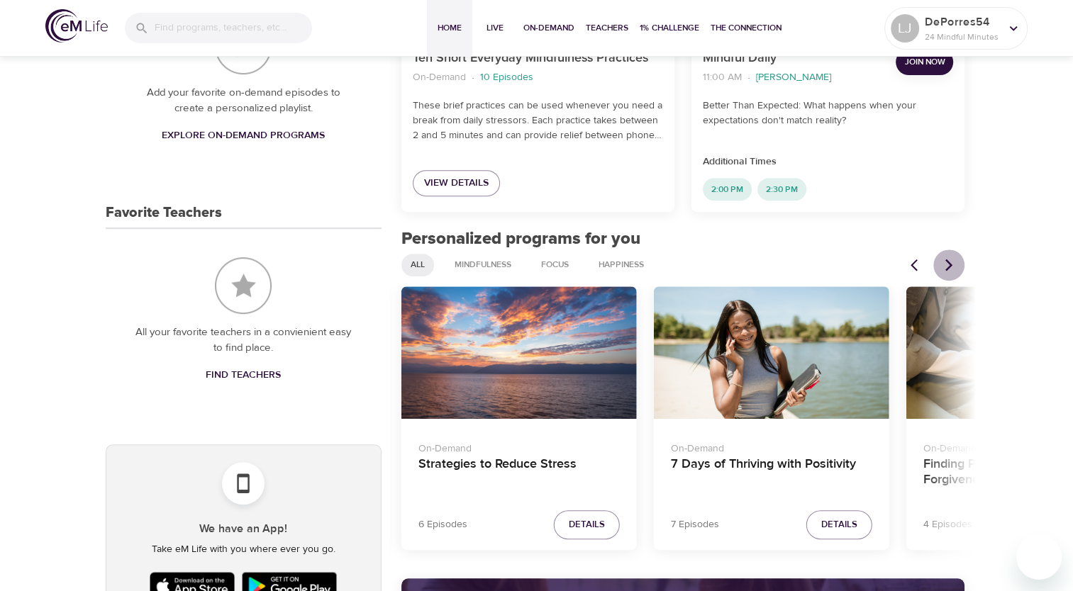
click at [952, 268] on icon "Next items" at bounding box center [949, 265] width 14 height 14
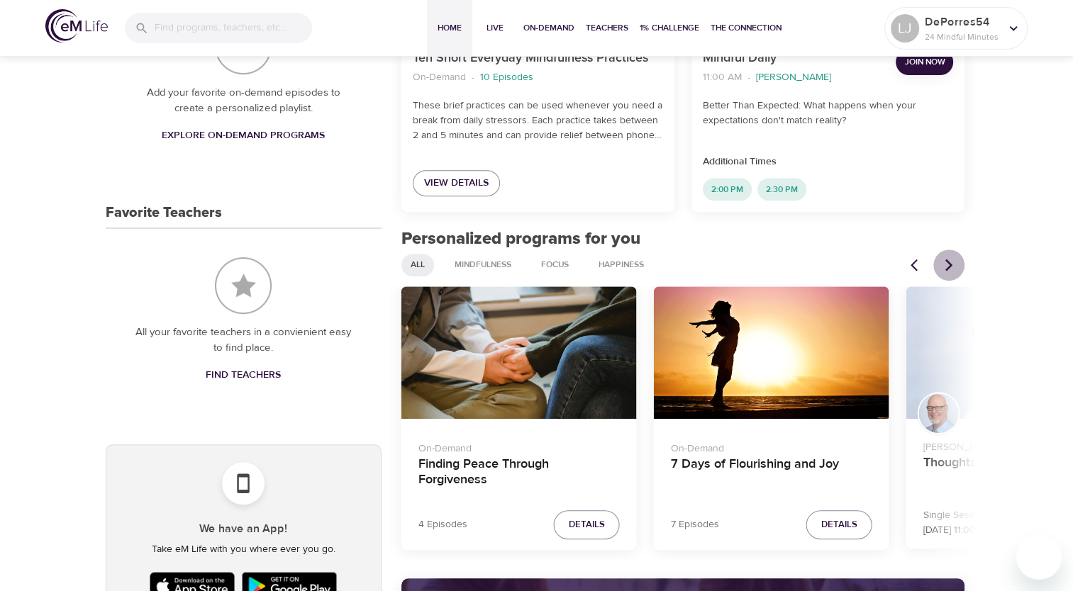
click at [952, 268] on icon "Next items" at bounding box center [949, 265] width 14 height 14
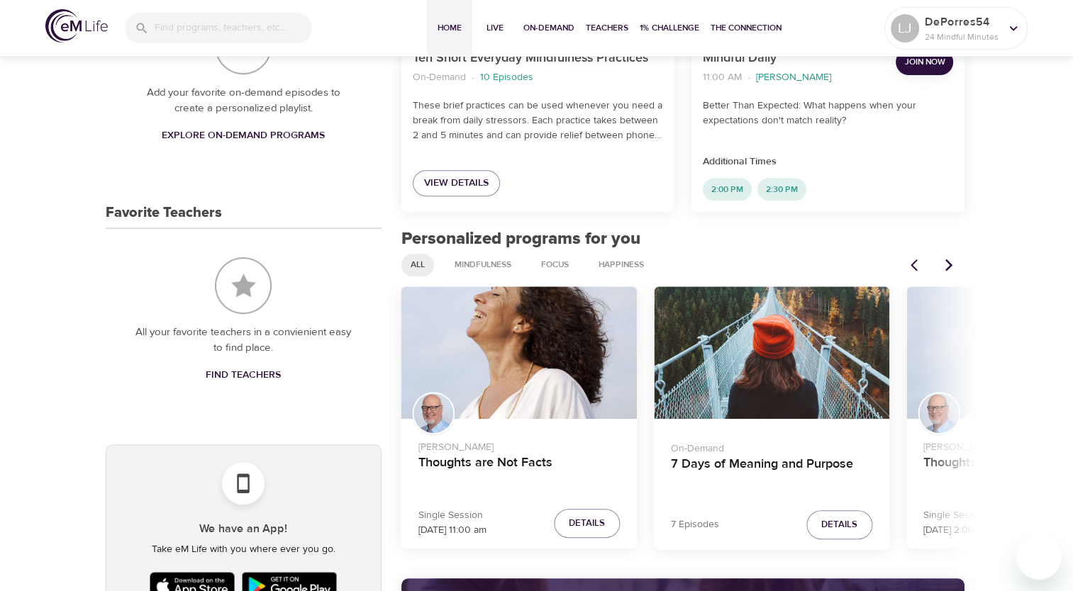
click at [952, 268] on icon "Next items" at bounding box center [949, 265] width 14 height 14
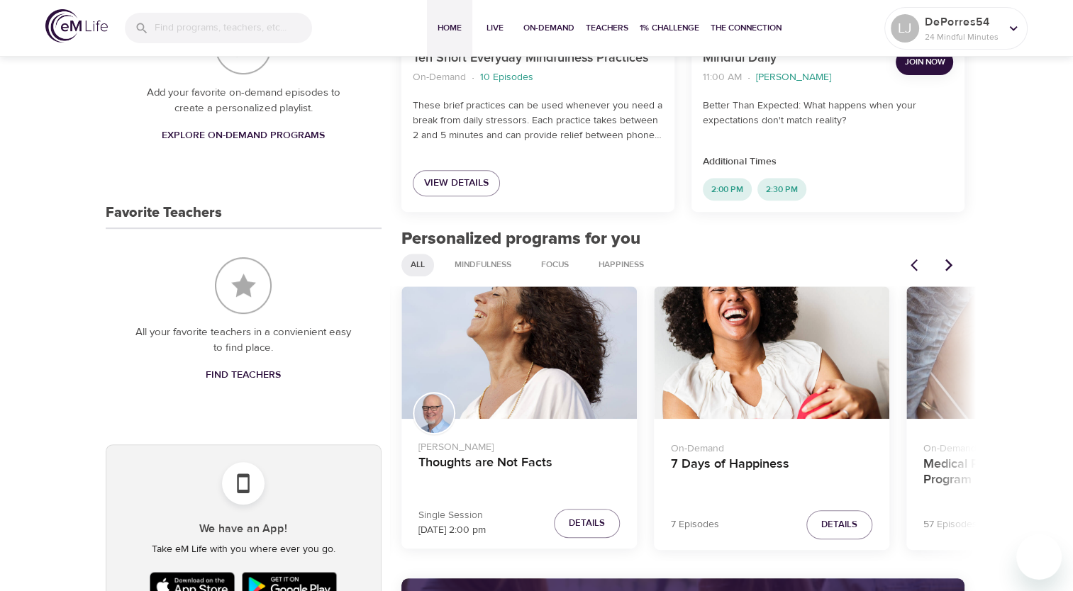
drag, startPoint x: 65, startPoint y: 203, endPoint x: 89, endPoint y: 200, distance: 25.0
click at [65, 203] on div "LJ pencil DePorres54 24 Mindful Minutes Assessments View All Pending Assessment…" at bounding box center [536, 596] width 1073 height 2121
click at [947, 270] on icon "Next items" at bounding box center [949, 265] width 14 height 14
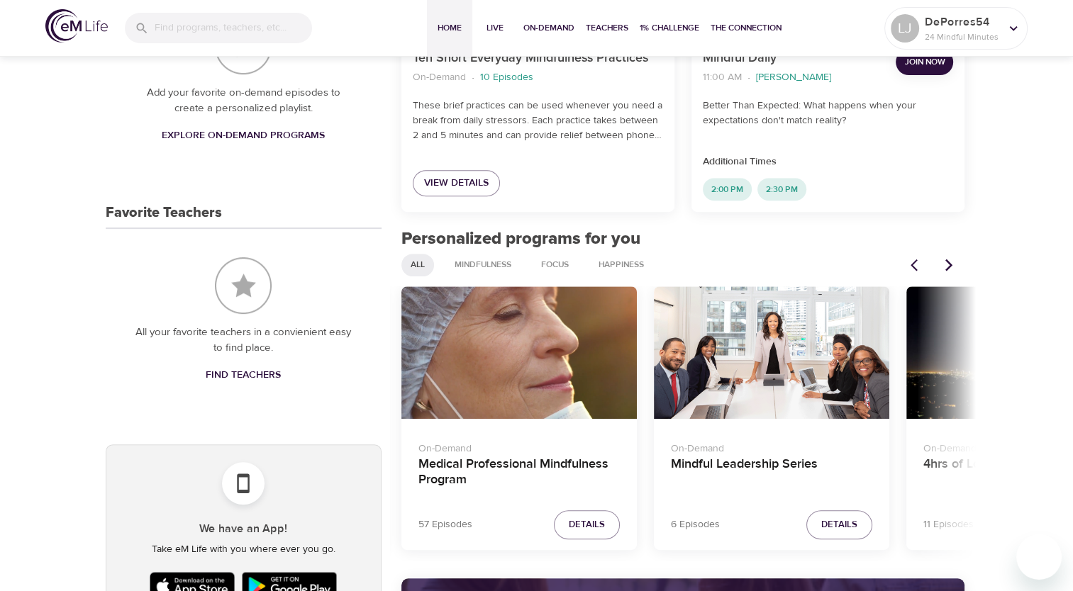
click at [947, 270] on icon "Next items" at bounding box center [949, 265] width 14 height 14
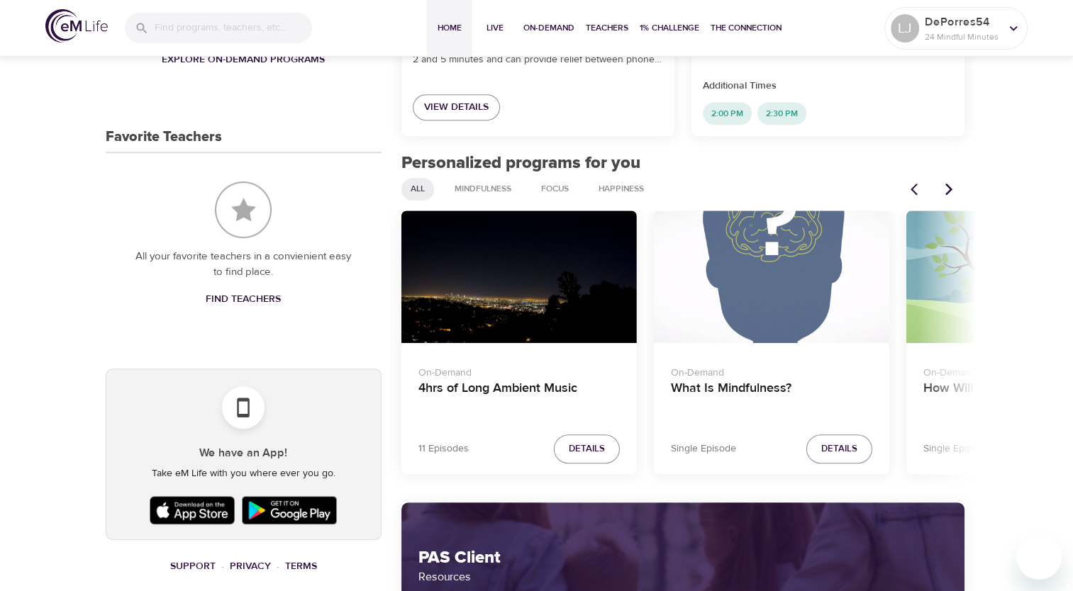
scroll to position [730, 0]
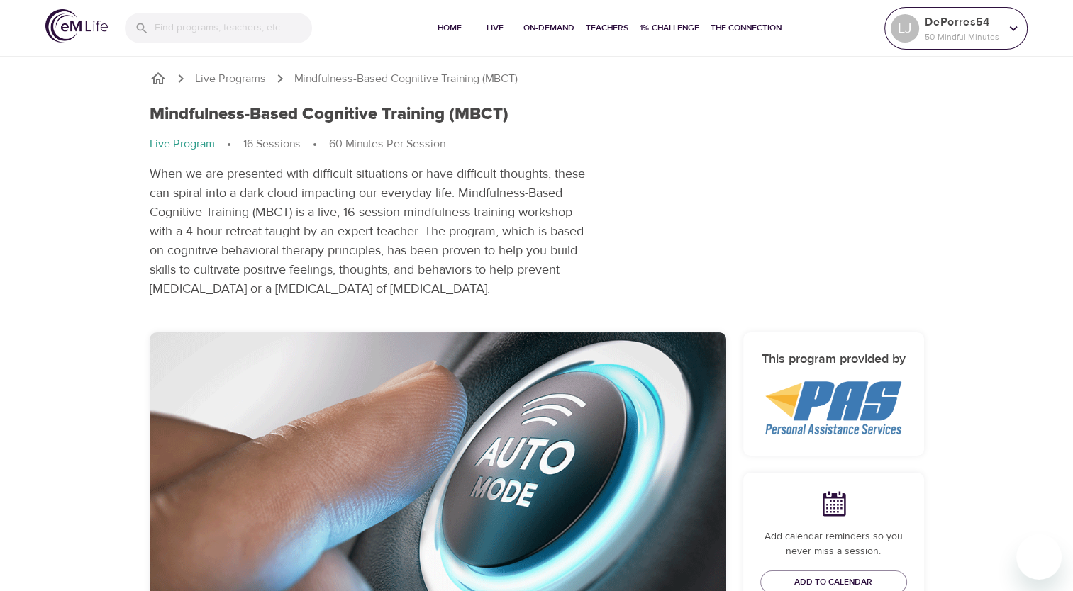
click at [963, 26] on p "DePorres54" at bounding box center [962, 21] width 75 height 17
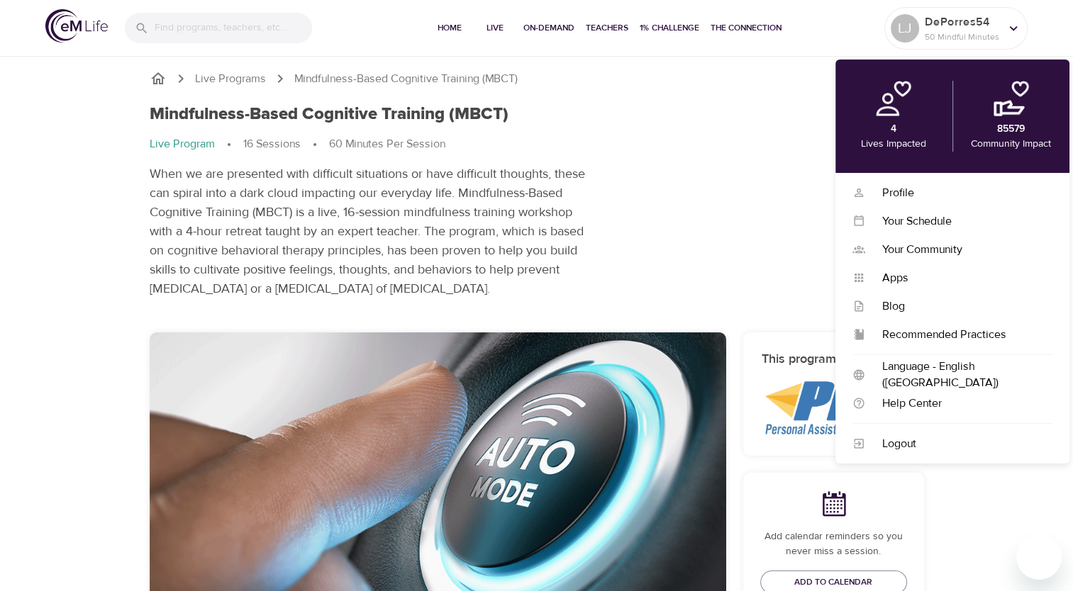
click at [811, 152] on div "Mindfulness-Based Cognitive Training (MBCT) Live Program 16 Sessions 60 Minutes…" at bounding box center [536, 201] width 791 height 211
